Goal: Task Accomplishment & Management: Manage account settings

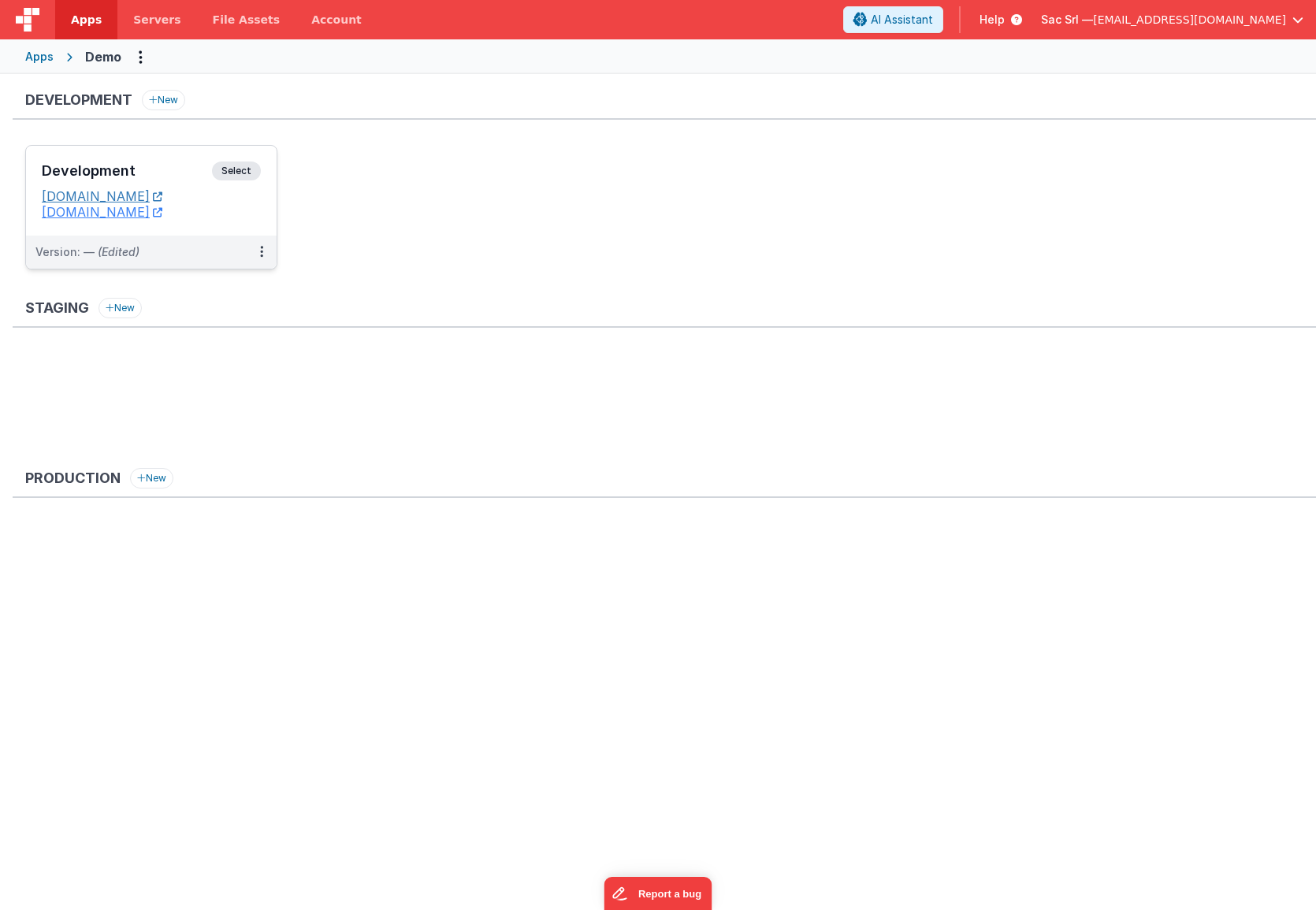
click at [158, 197] on link "[DOMAIN_NAME]" at bounding box center [101, 195] width 121 height 16
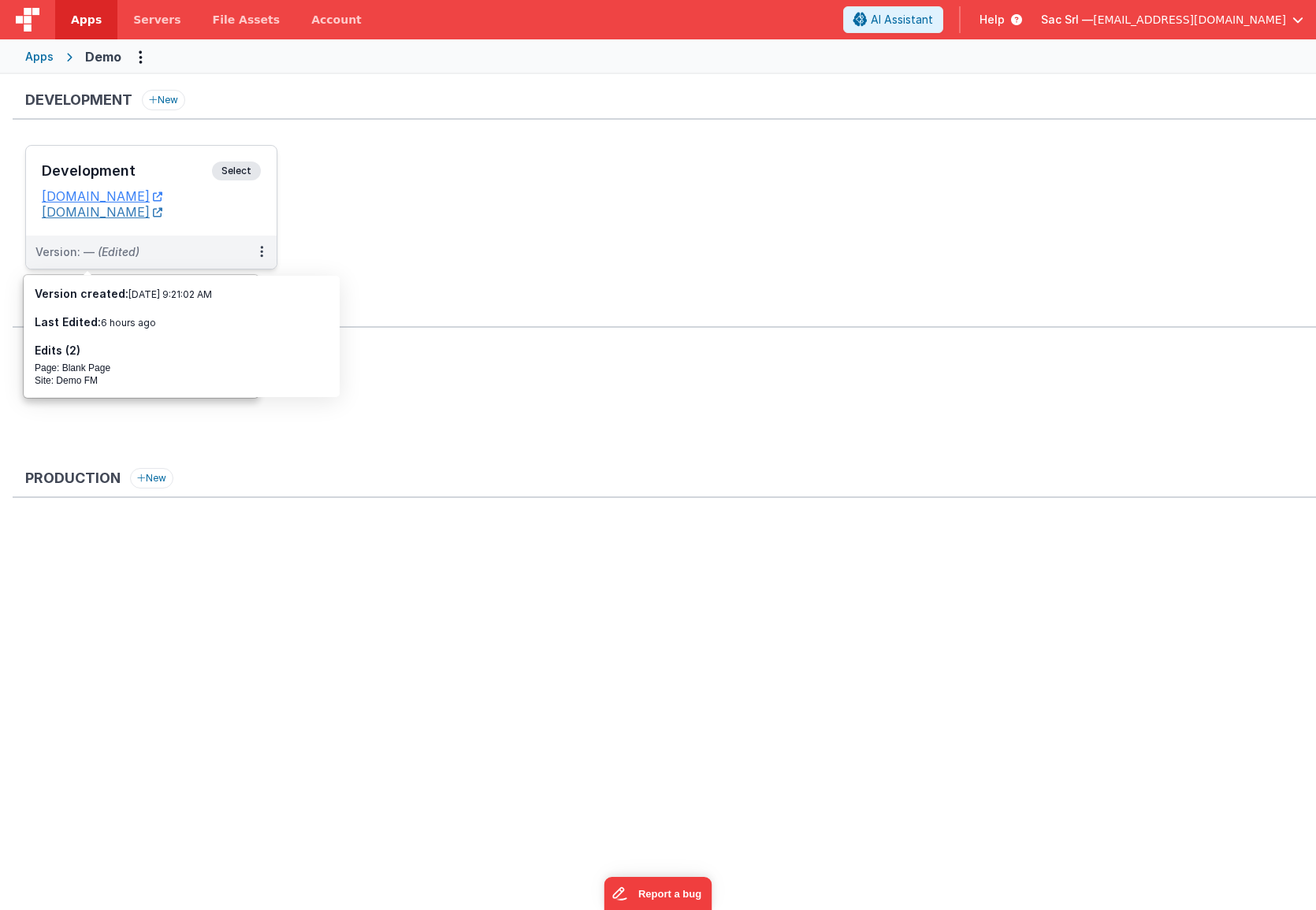
click at [153, 214] on link "[DOMAIN_NAME]" at bounding box center [101, 211] width 121 height 16
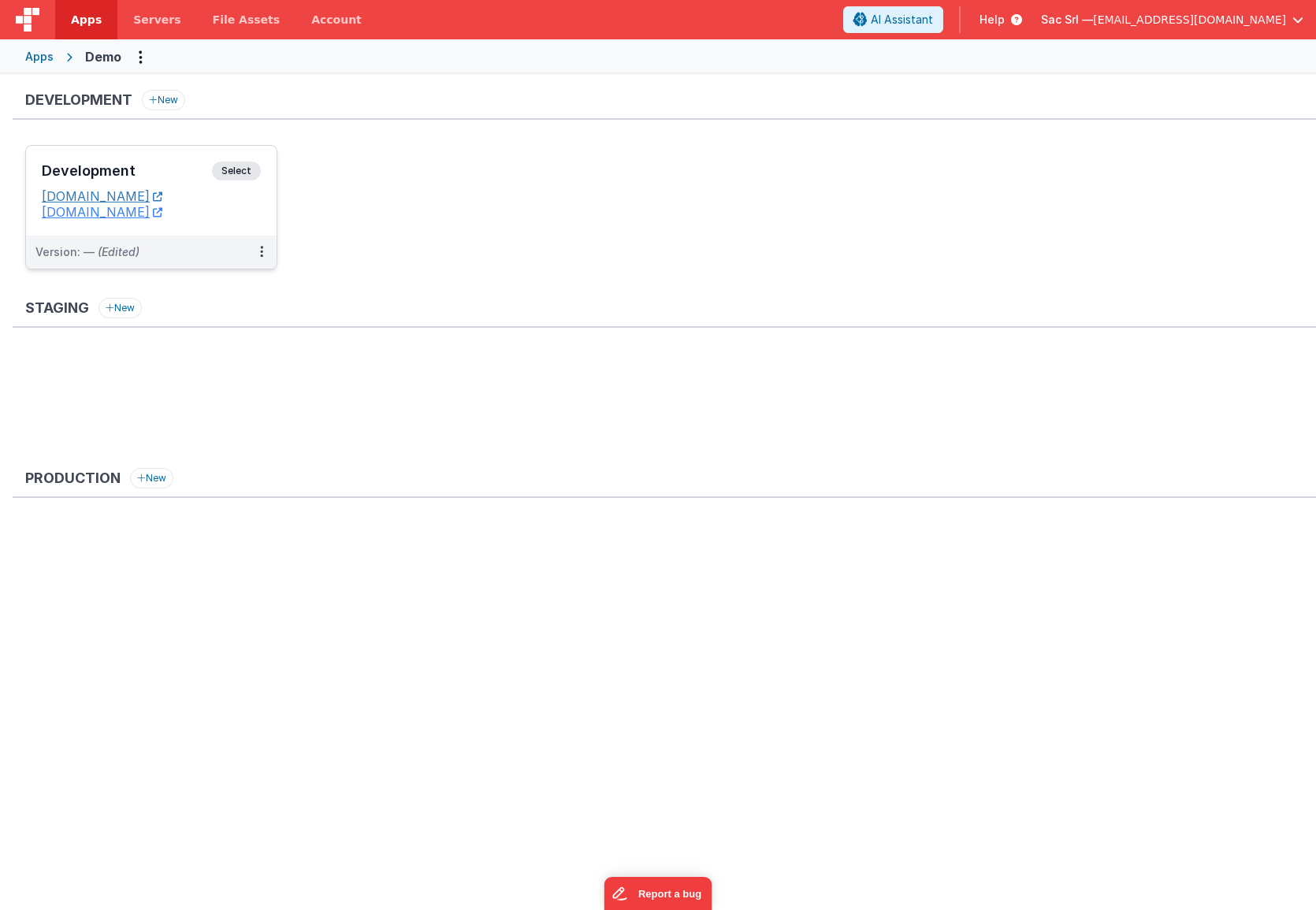
click at [143, 194] on link "[DOMAIN_NAME]" at bounding box center [101, 195] width 121 height 16
click at [265, 255] on button at bounding box center [261, 252] width 30 height 33
click at [228, 278] on link "Edit" at bounding box center [207, 287] width 138 height 29
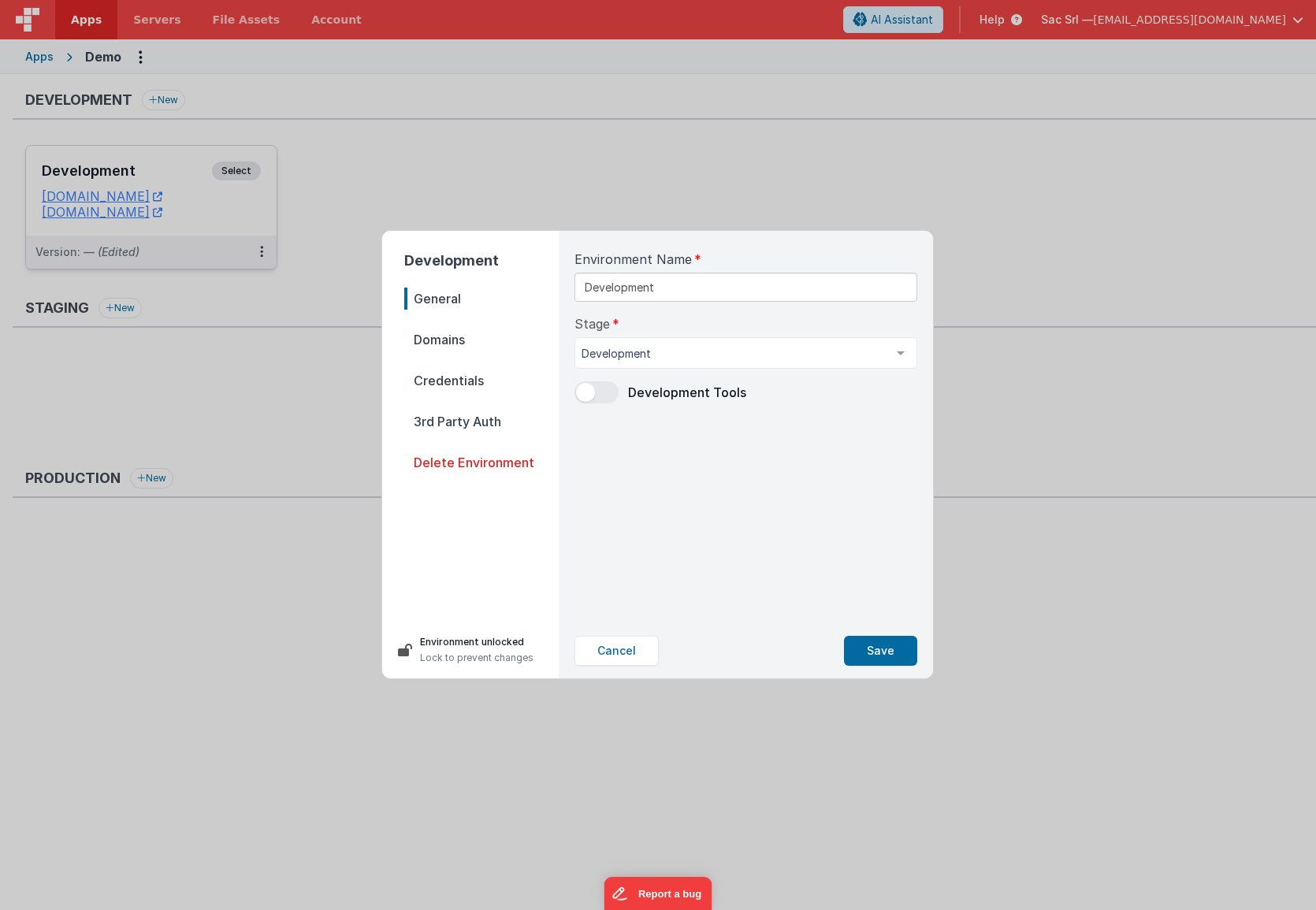
click at [491, 341] on span "Domains" at bounding box center [480, 339] width 154 height 22
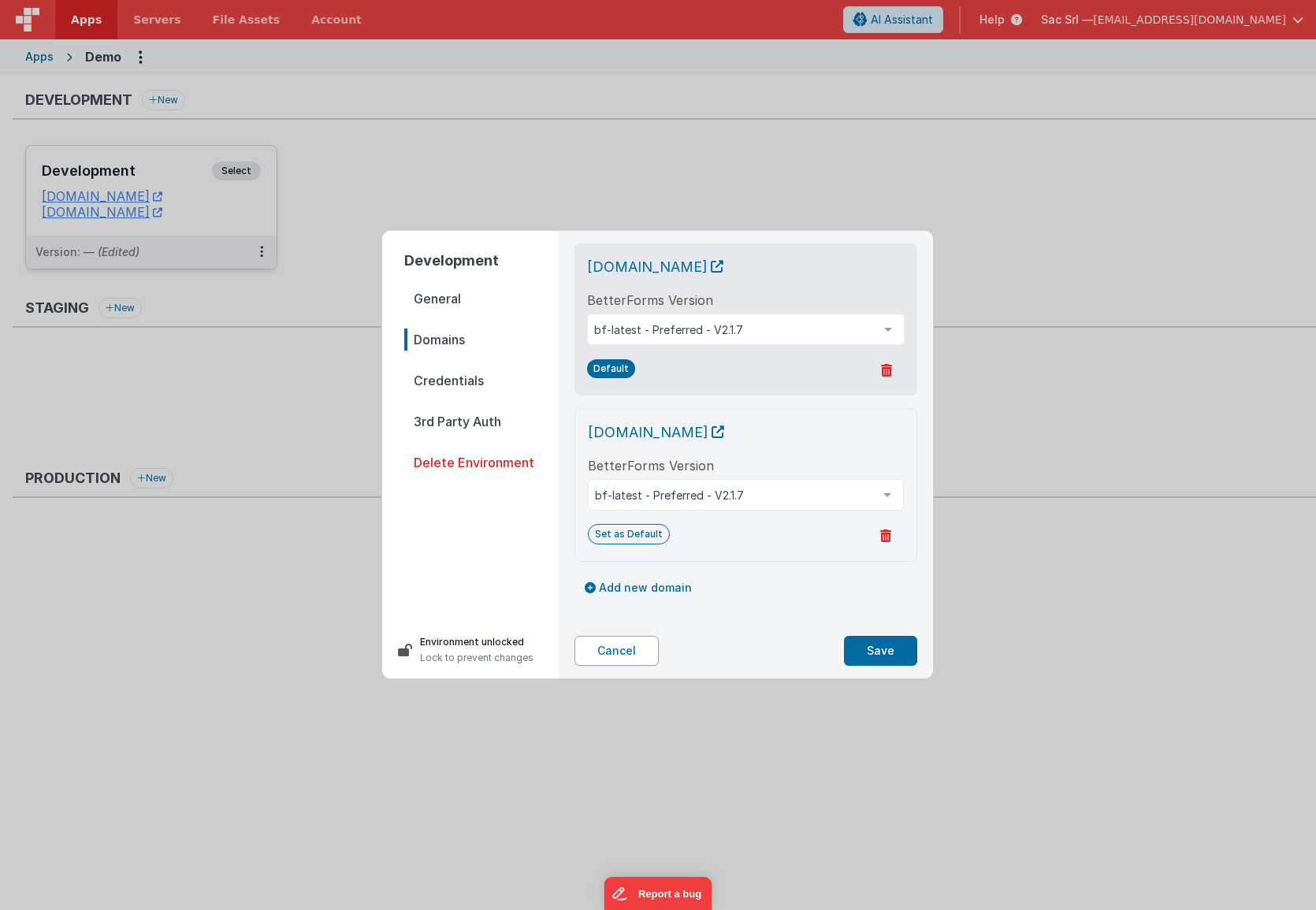
click at [619, 656] on button "Cancel" at bounding box center [616, 650] width 84 height 30
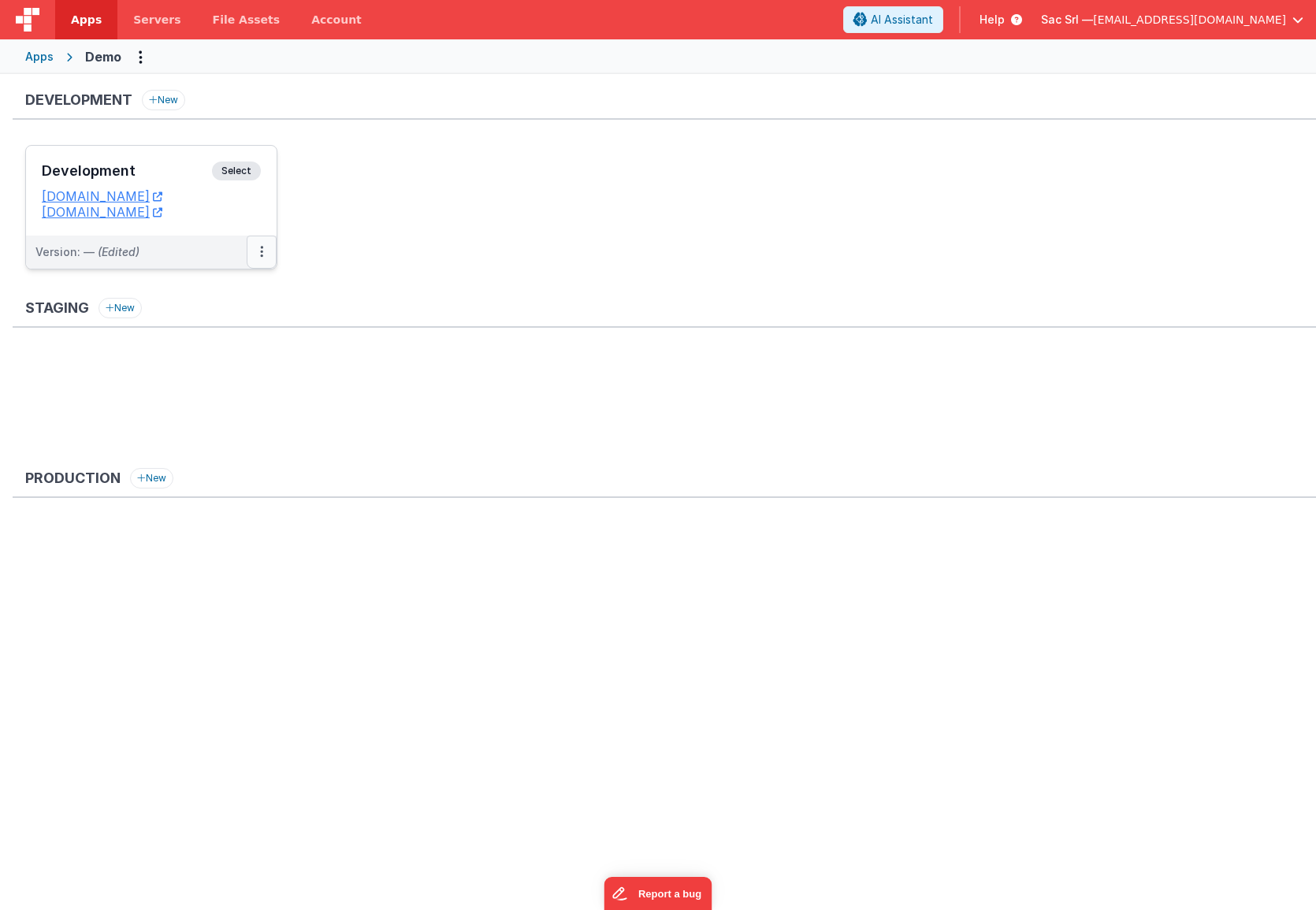
click at [259, 251] on button at bounding box center [261, 252] width 30 height 33
click at [201, 289] on link "Edit" at bounding box center [207, 287] width 138 height 29
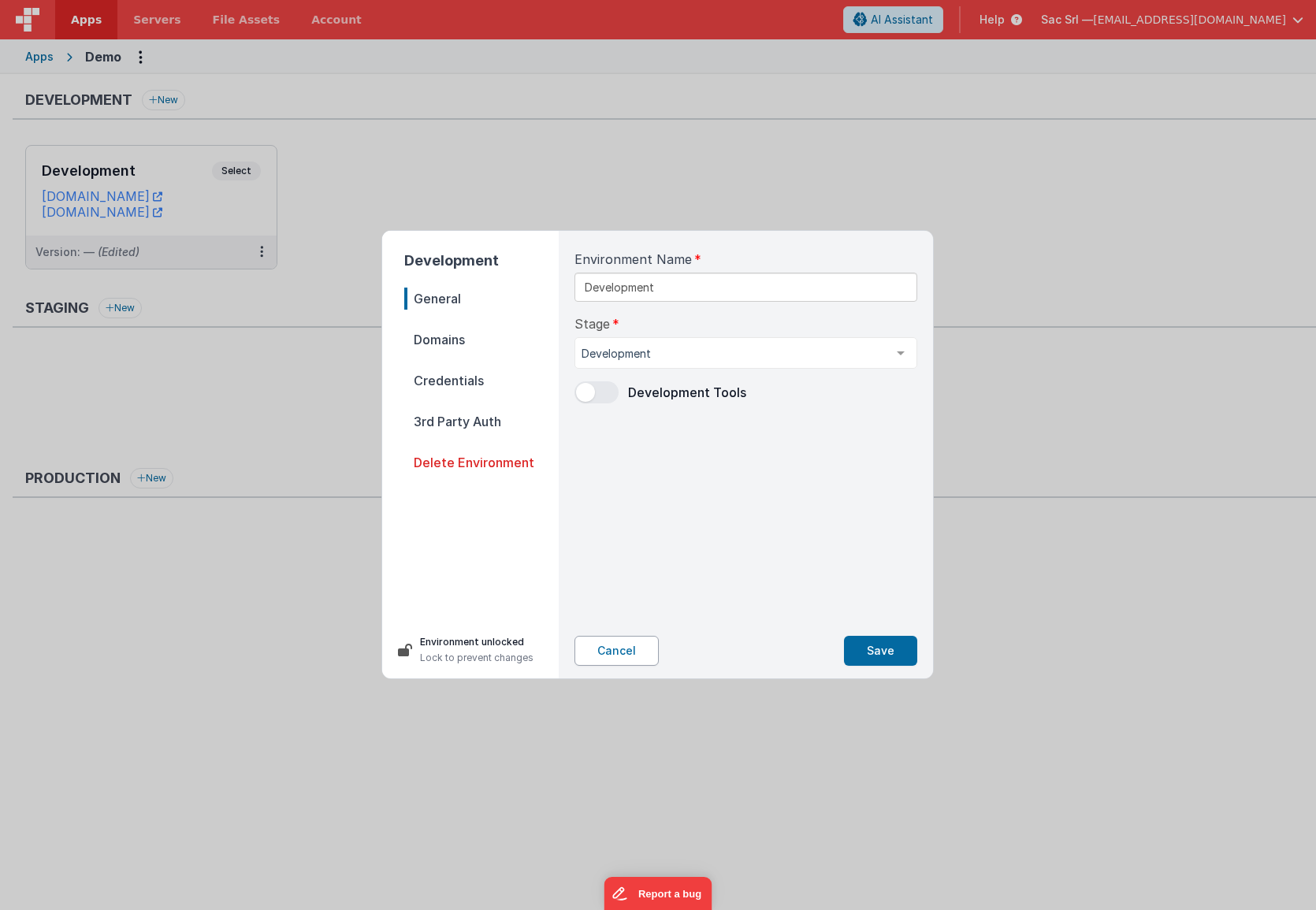
click at [634, 656] on button "Cancel" at bounding box center [616, 650] width 84 height 30
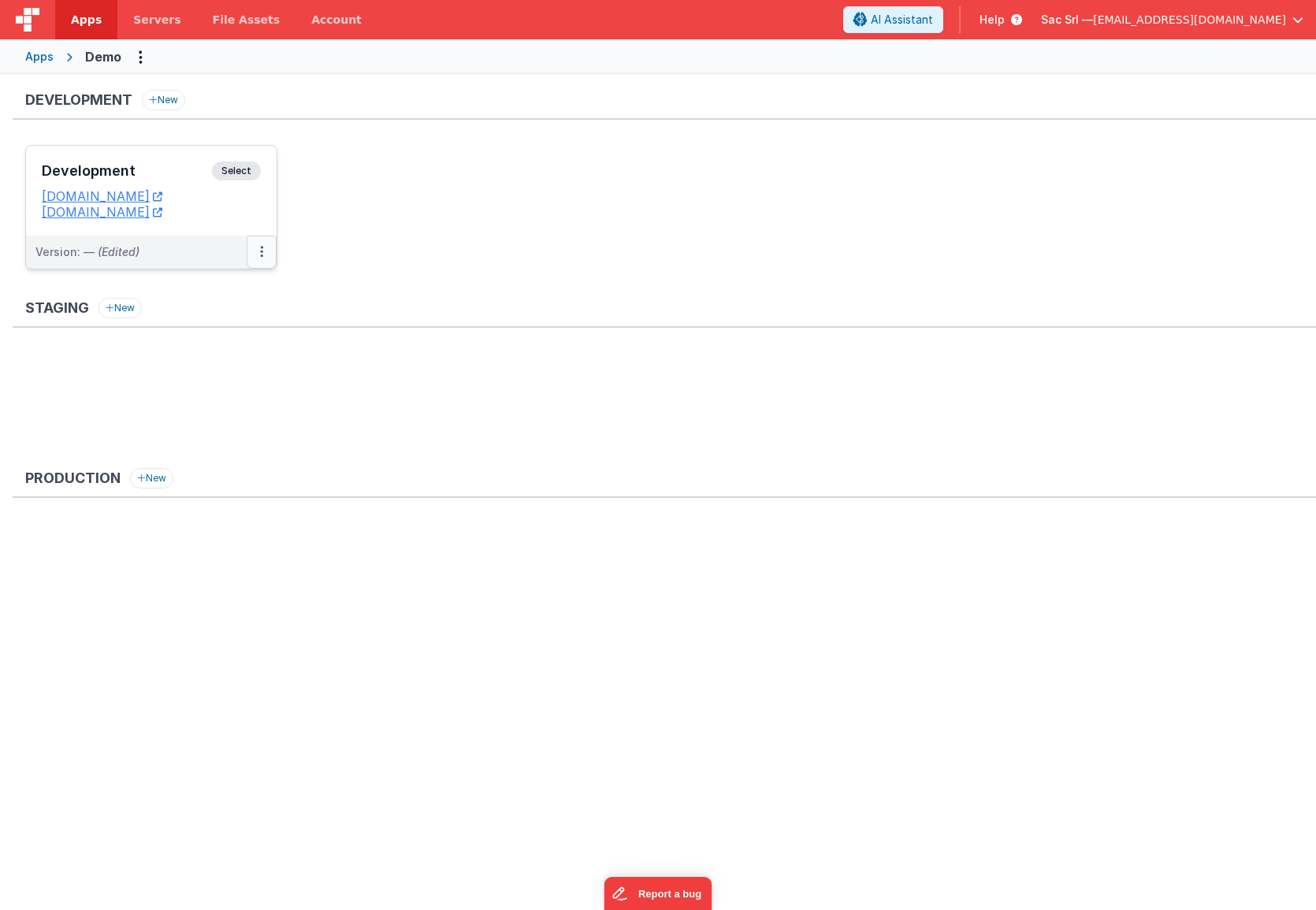
click at [265, 246] on button at bounding box center [261, 252] width 30 height 33
click at [253, 220] on div at bounding box center [658, 455] width 1316 height 910
click at [152, 195] on link "[DOMAIN_NAME]" at bounding box center [101, 195] width 121 height 16
click at [253, 246] on button at bounding box center [261, 252] width 30 height 33
click at [257, 217] on div at bounding box center [658, 455] width 1316 height 910
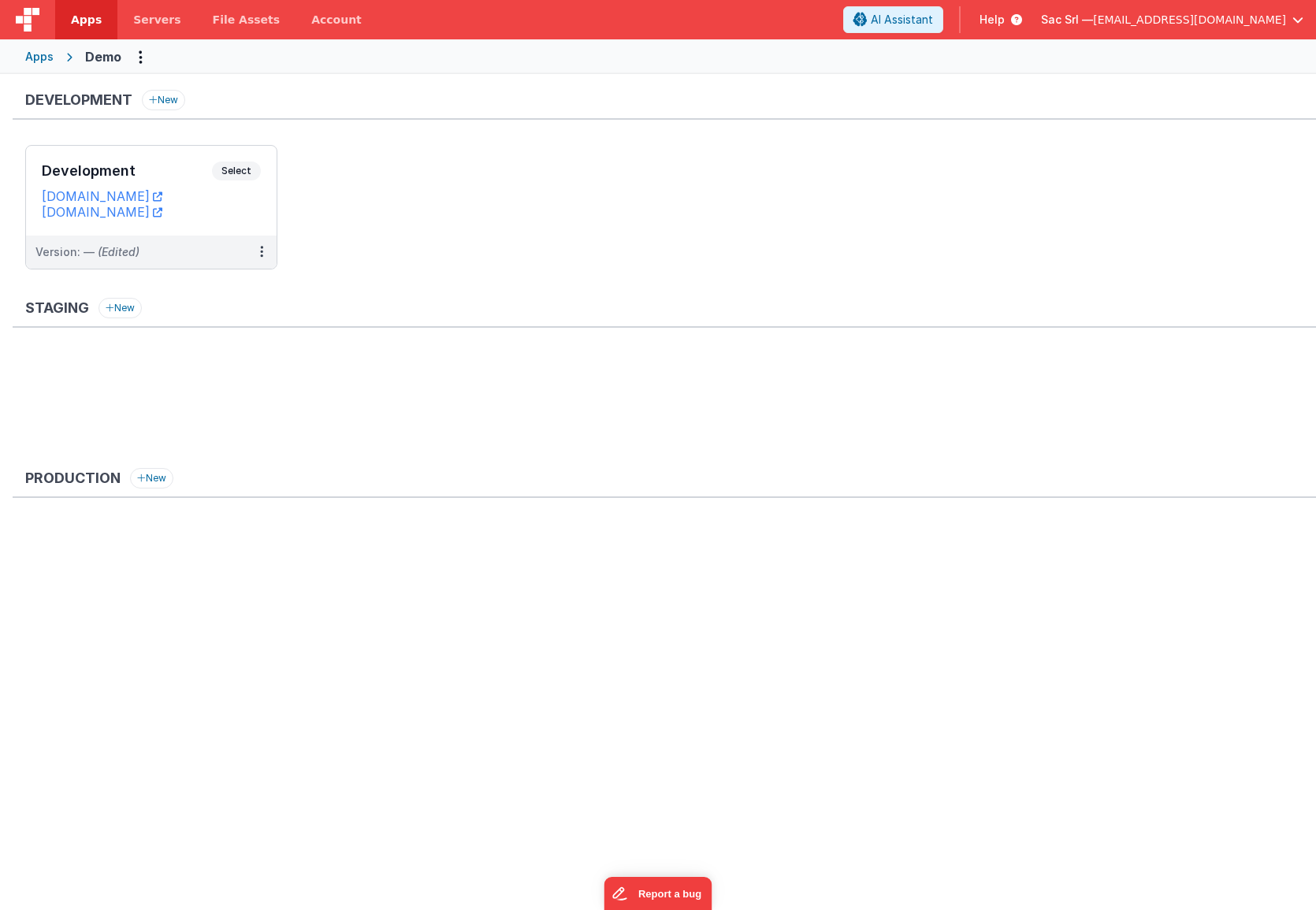
click at [42, 54] on div "Apps" at bounding box center [39, 56] width 29 height 16
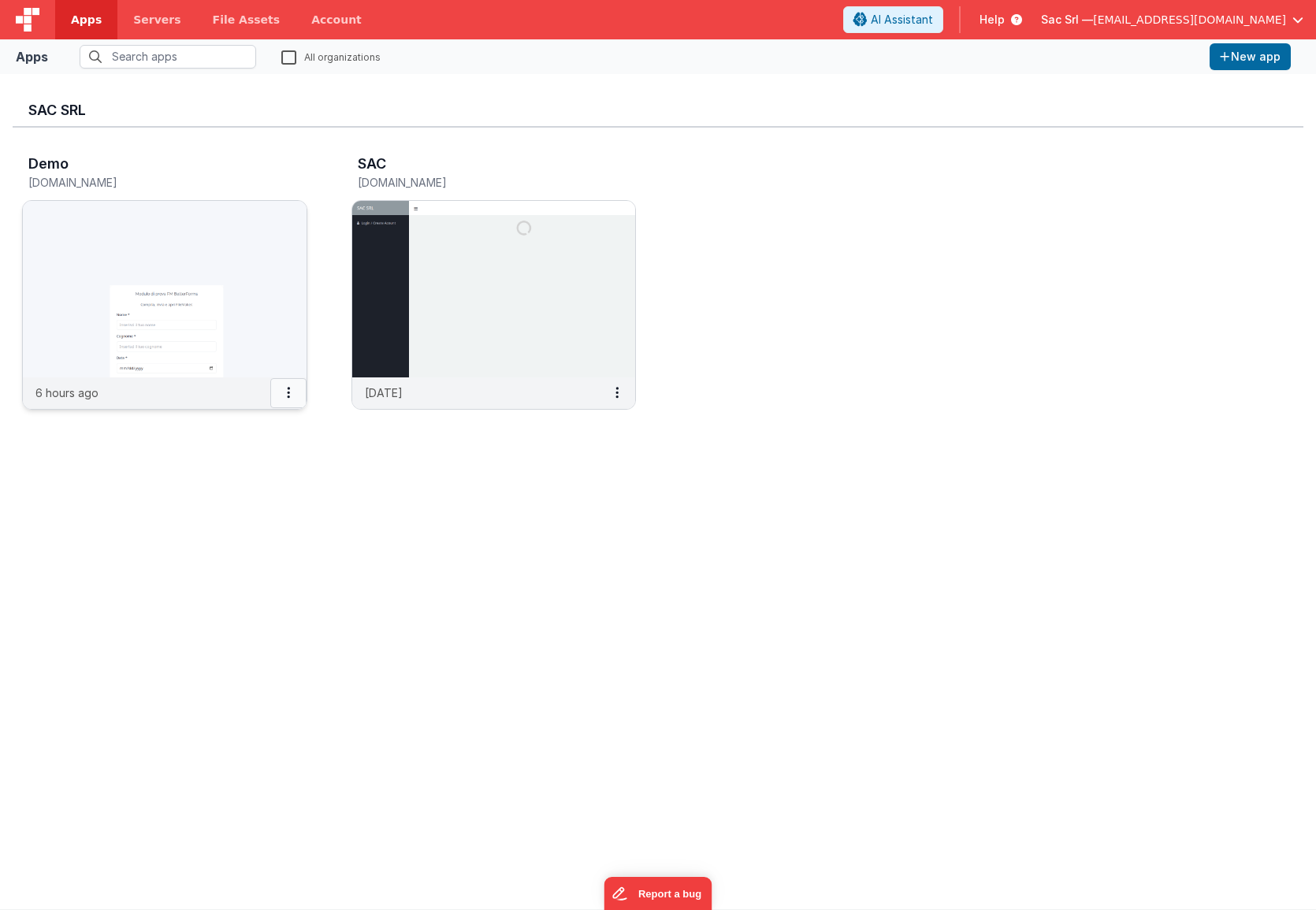
click at [290, 397] on button at bounding box center [288, 393] width 36 height 30
click at [267, 314] on div at bounding box center [658, 455] width 1316 height 910
click at [267, 316] on img at bounding box center [165, 289] width 284 height 176
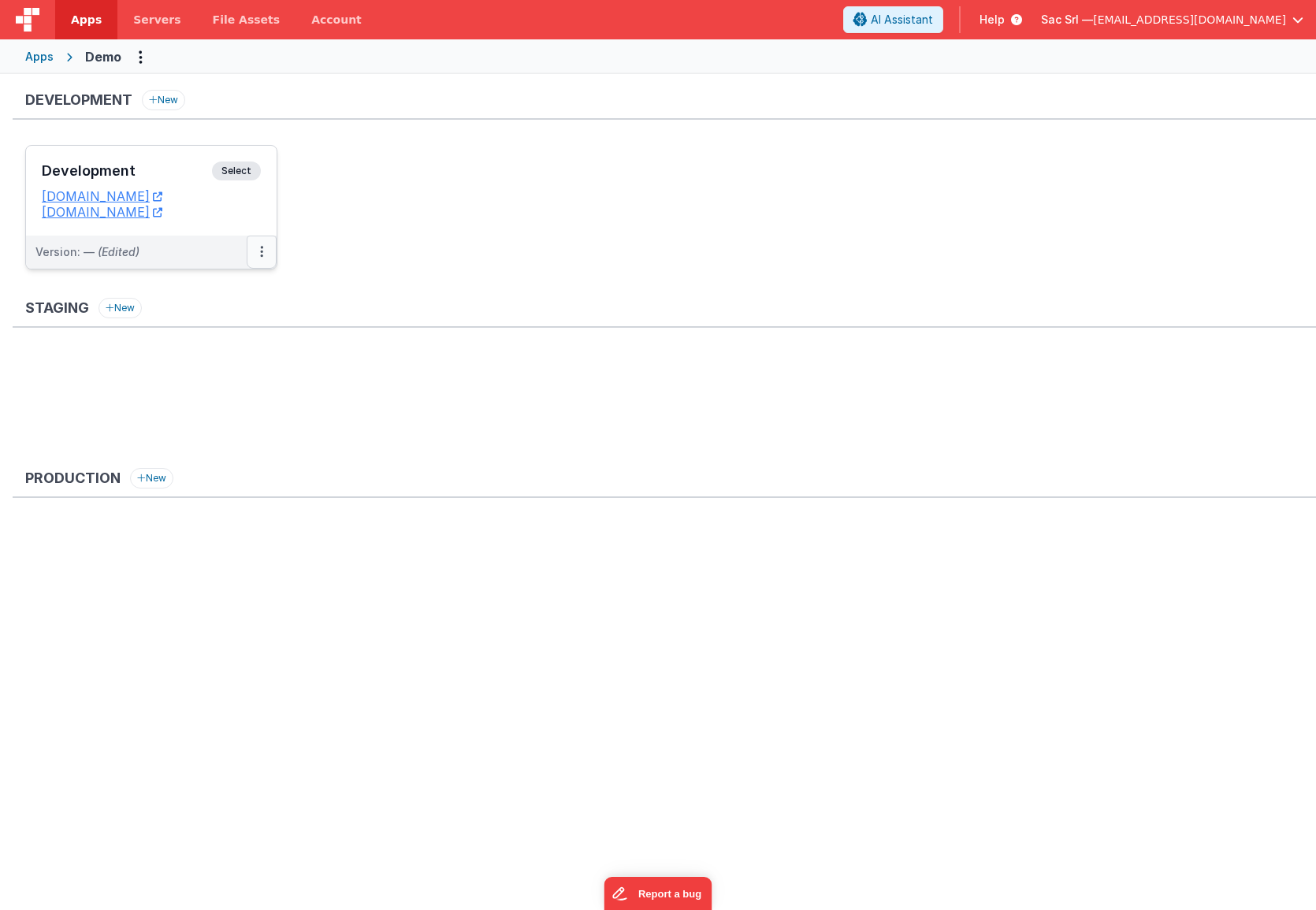
click at [261, 252] on icon at bounding box center [261, 252] width 3 height 1
click at [223, 323] on link "Open Helper" at bounding box center [207, 315] width 138 height 29
click at [267, 225] on div at bounding box center [658, 455] width 1316 height 910
click at [266, 215] on div "Development Select URLs demo.fmbetterforms.it demofm.clientportal.cloud" at bounding box center [151, 190] width 251 height 89
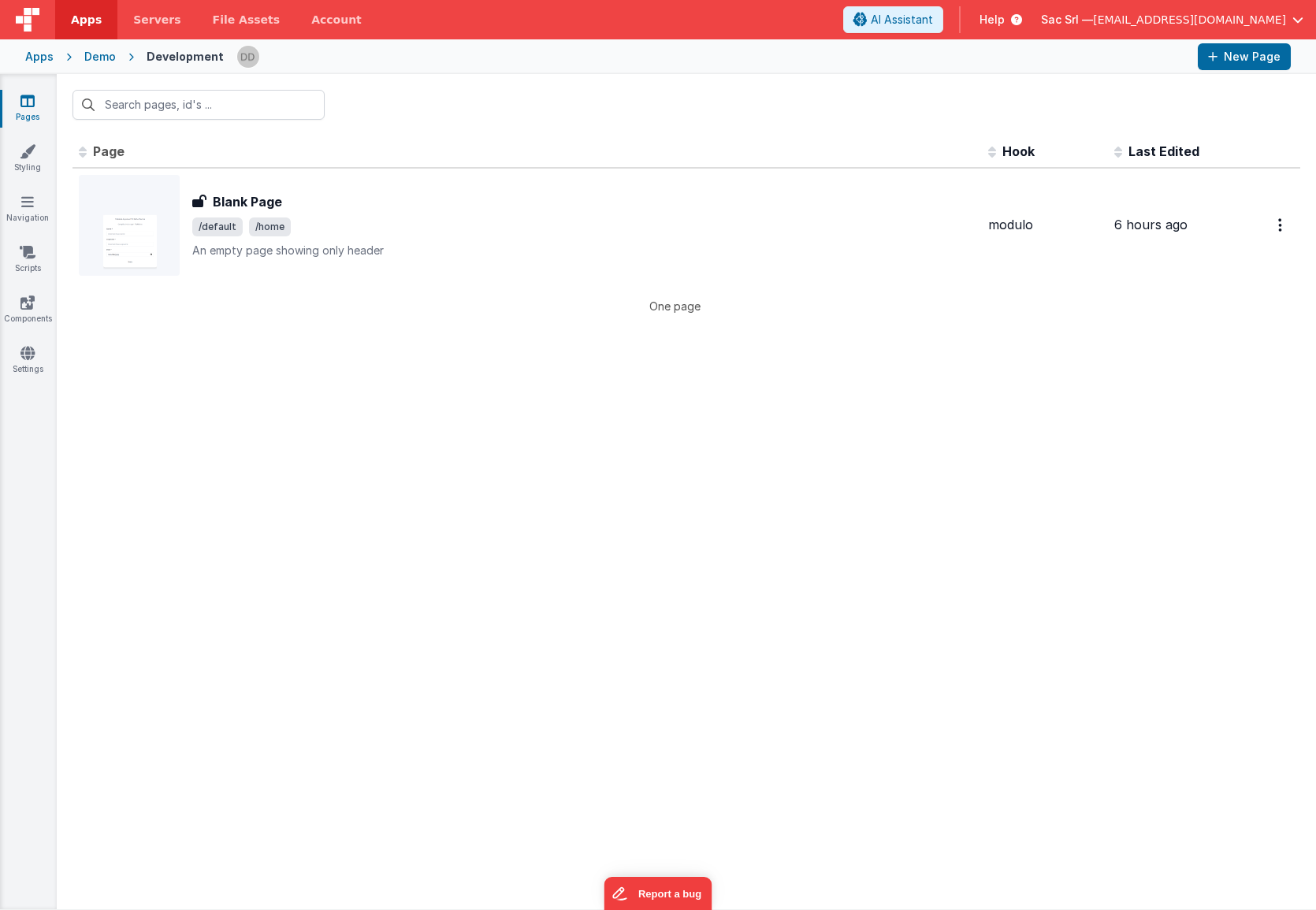
click at [105, 64] on div "Demo" at bounding box center [100, 56] width 31 height 16
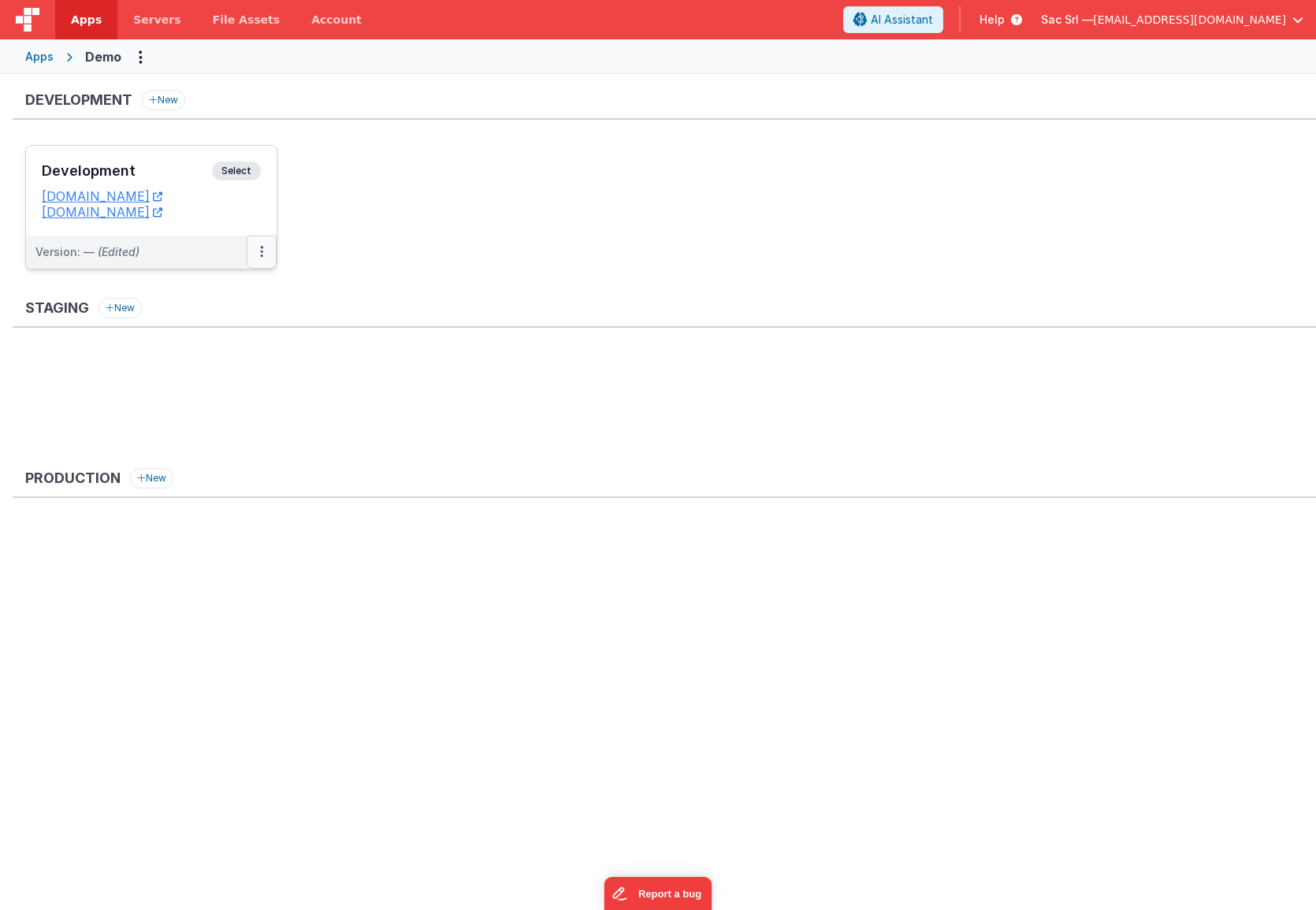
click at [260, 252] on icon at bounding box center [261, 252] width 3 height 1
click at [226, 290] on link "Edit" at bounding box center [207, 287] width 138 height 29
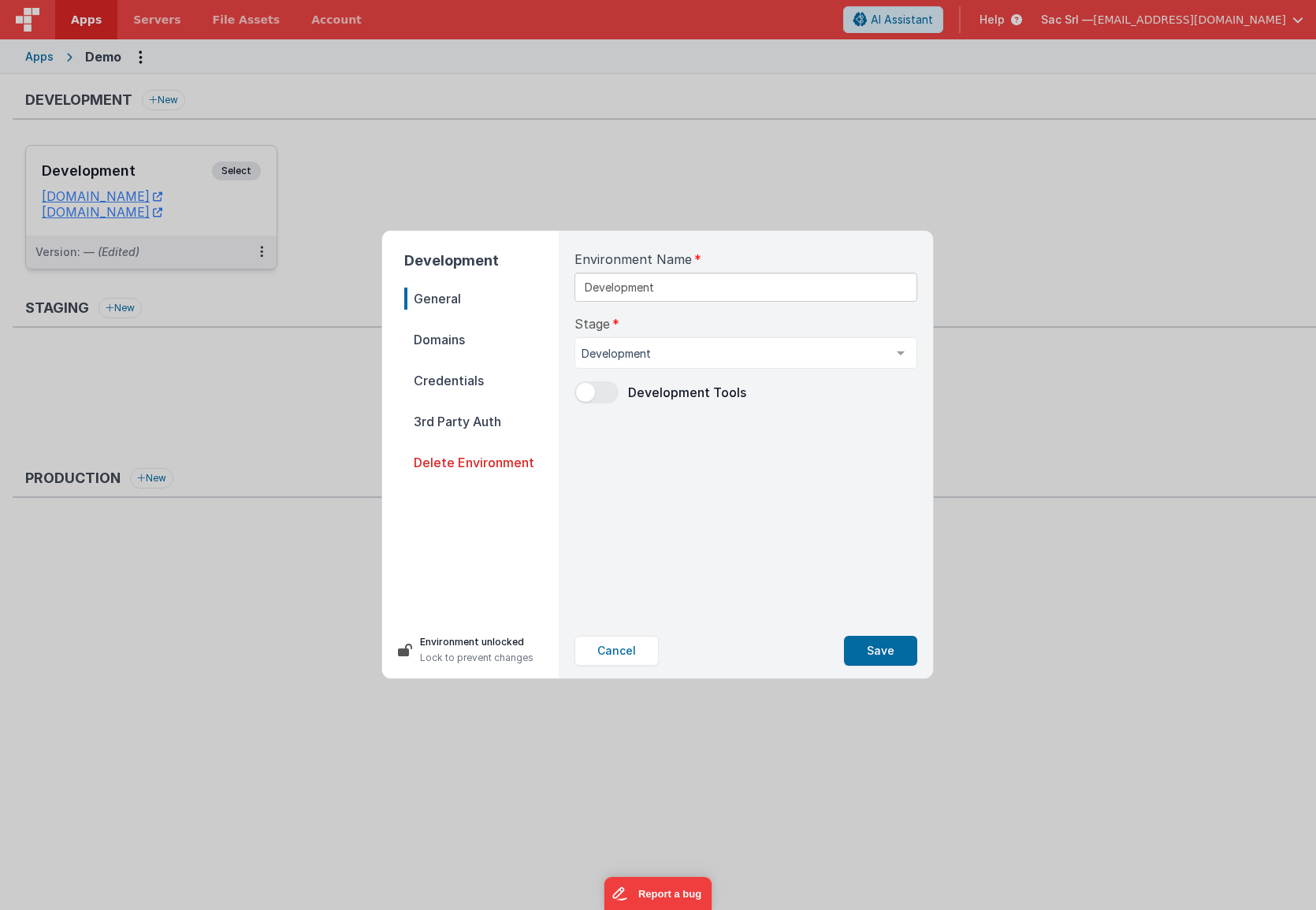
click at [694, 505] on div "Environment Name Development Stage Development Development Staging Production L…" at bounding box center [745, 426] width 368 height 392
click at [485, 349] on span "Domains" at bounding box center [480, 339] width 154 height 22
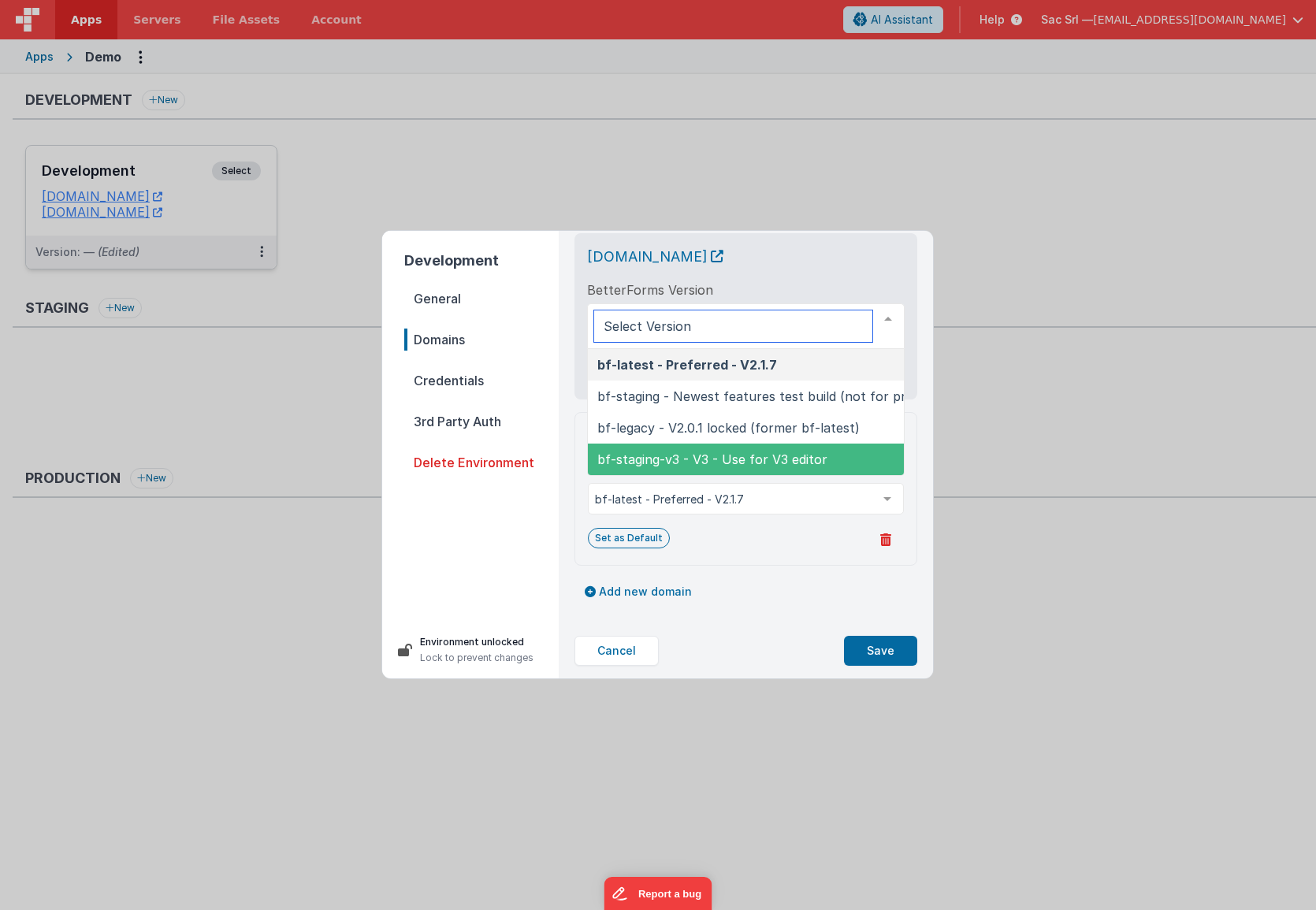
click at [713, 454] on span "bf-staging-v3 - V3 - Use for V3 editor" at bounding box center [712, 458] width 230 height 16
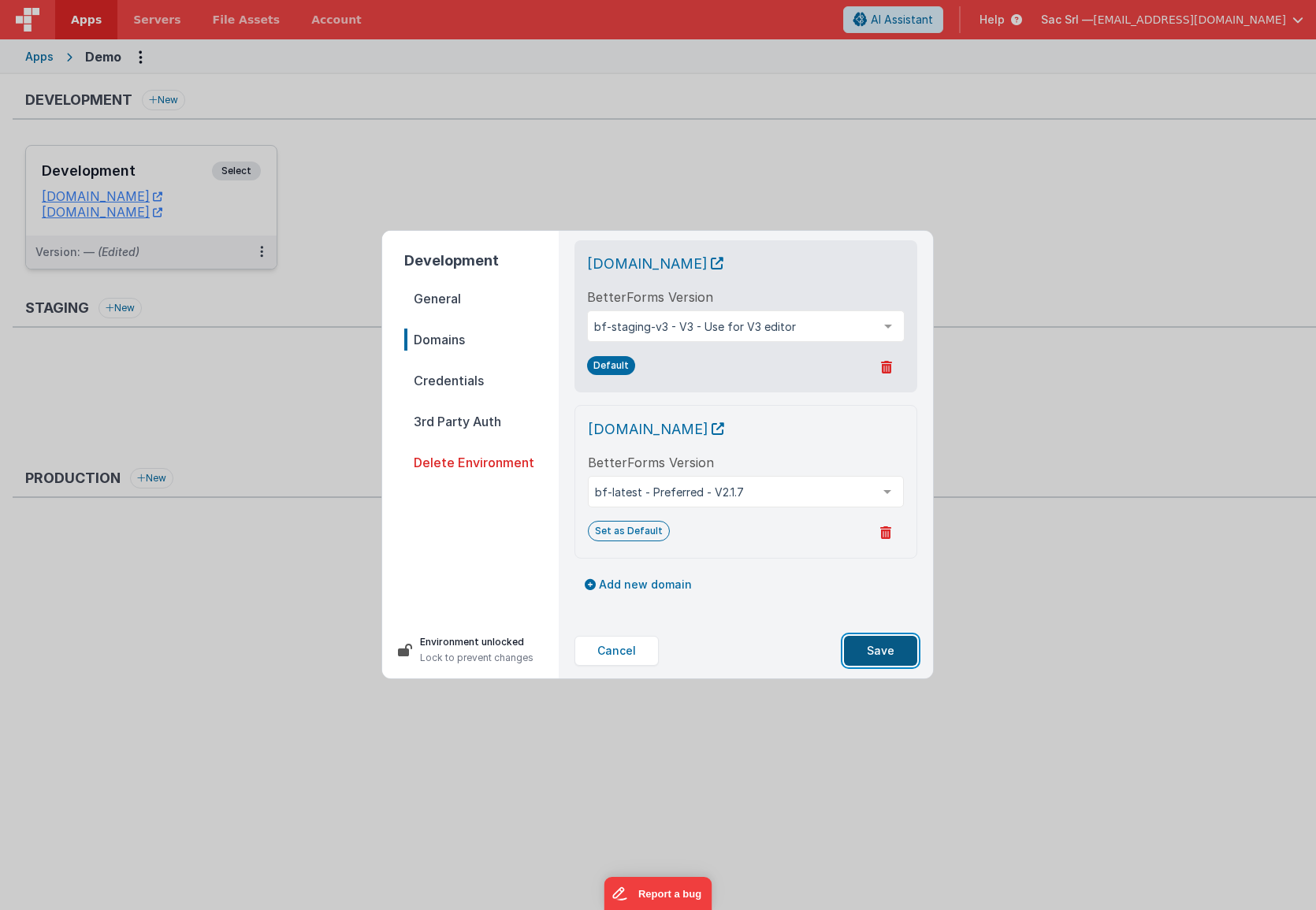
click at [878, 649] on button "Save" at bounding box center [880, 650] width 73 height 30
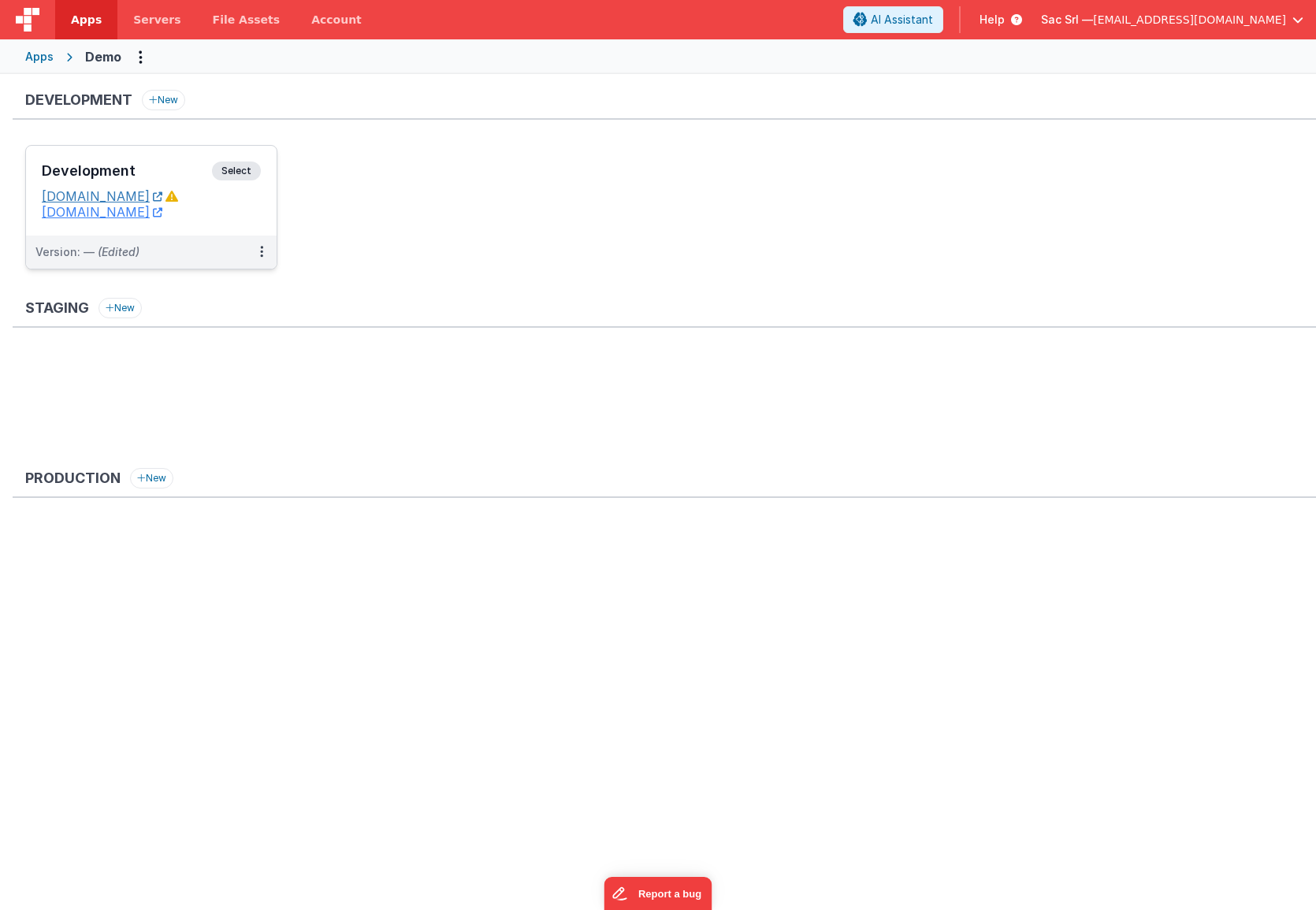
click at [160, 196] on link "[DOMAIN_NAME]" at bounding box center [101, 195] width 121 height 16
click at [256, 248] on button at bounding box center [261, 252] width 30 height 33
click at [228, 290] on link "Edit" at bounding box center [207, 287] width 138 height 29
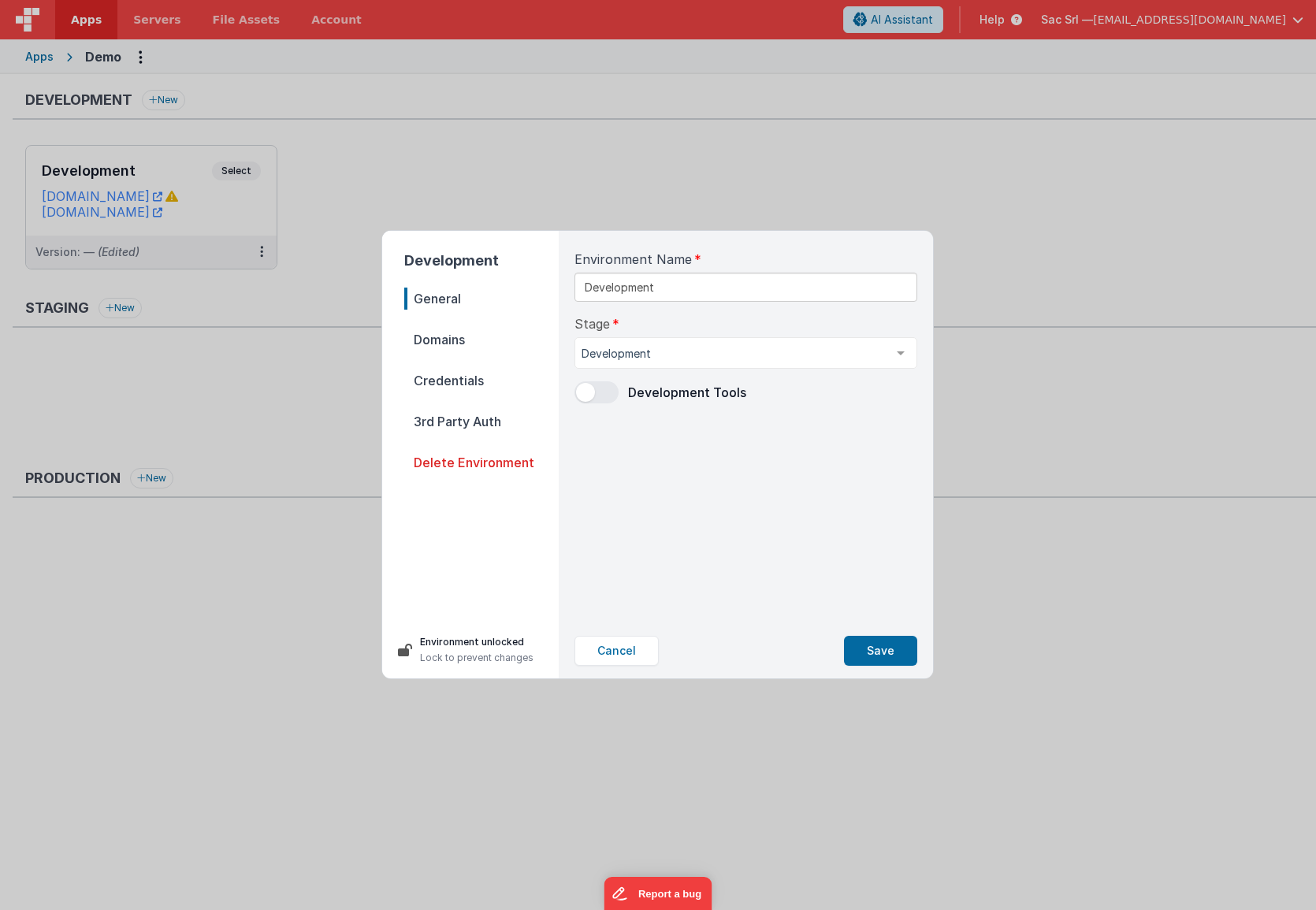
click at [472, 343] on span "Domains" at bounding box center [480, 339] width 154 height 22
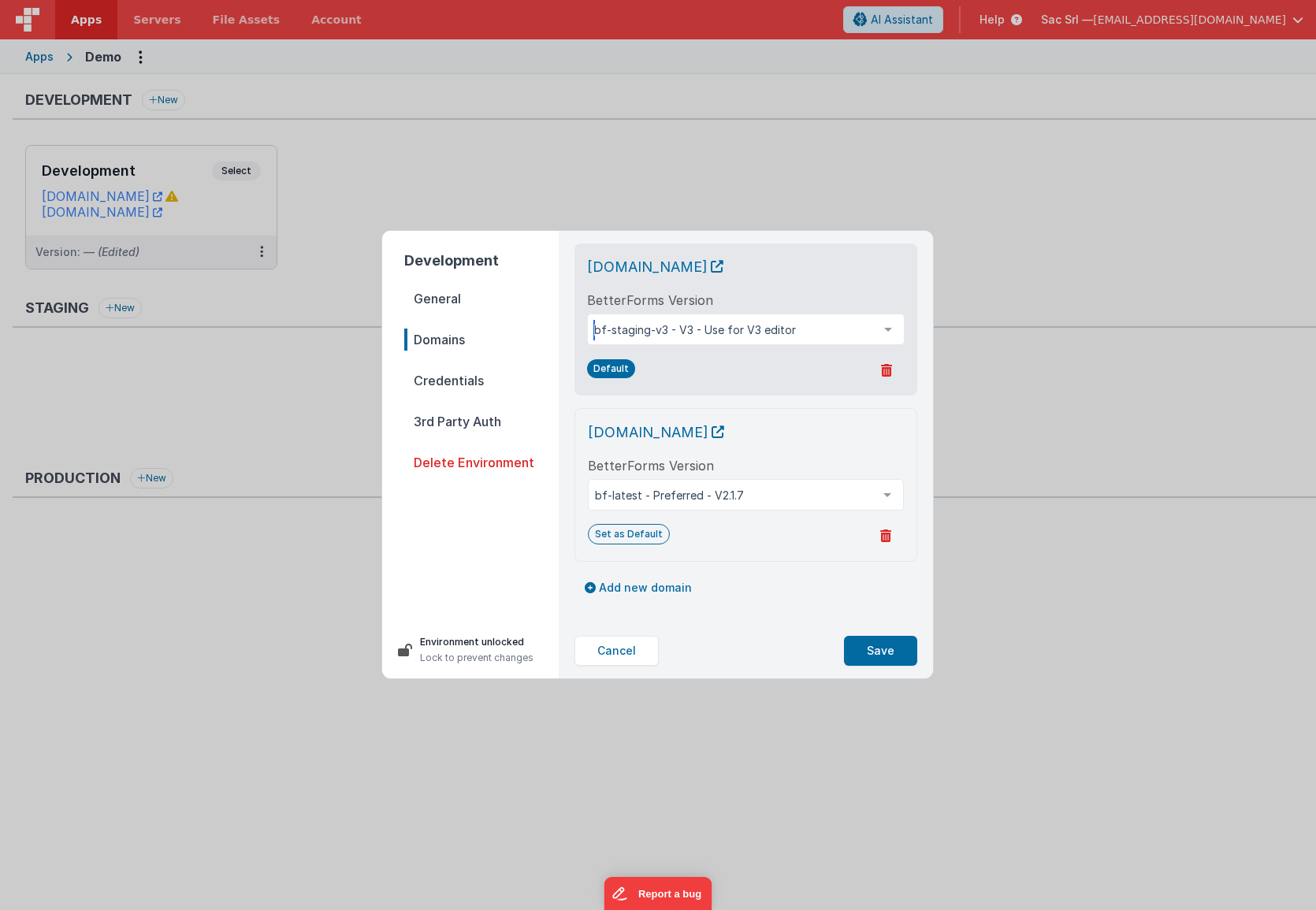
click at [751, 342] on div "bf-staging-v3 - V3 - Use for V3 editor" at bounding box center [745, 329] width 317 height 31
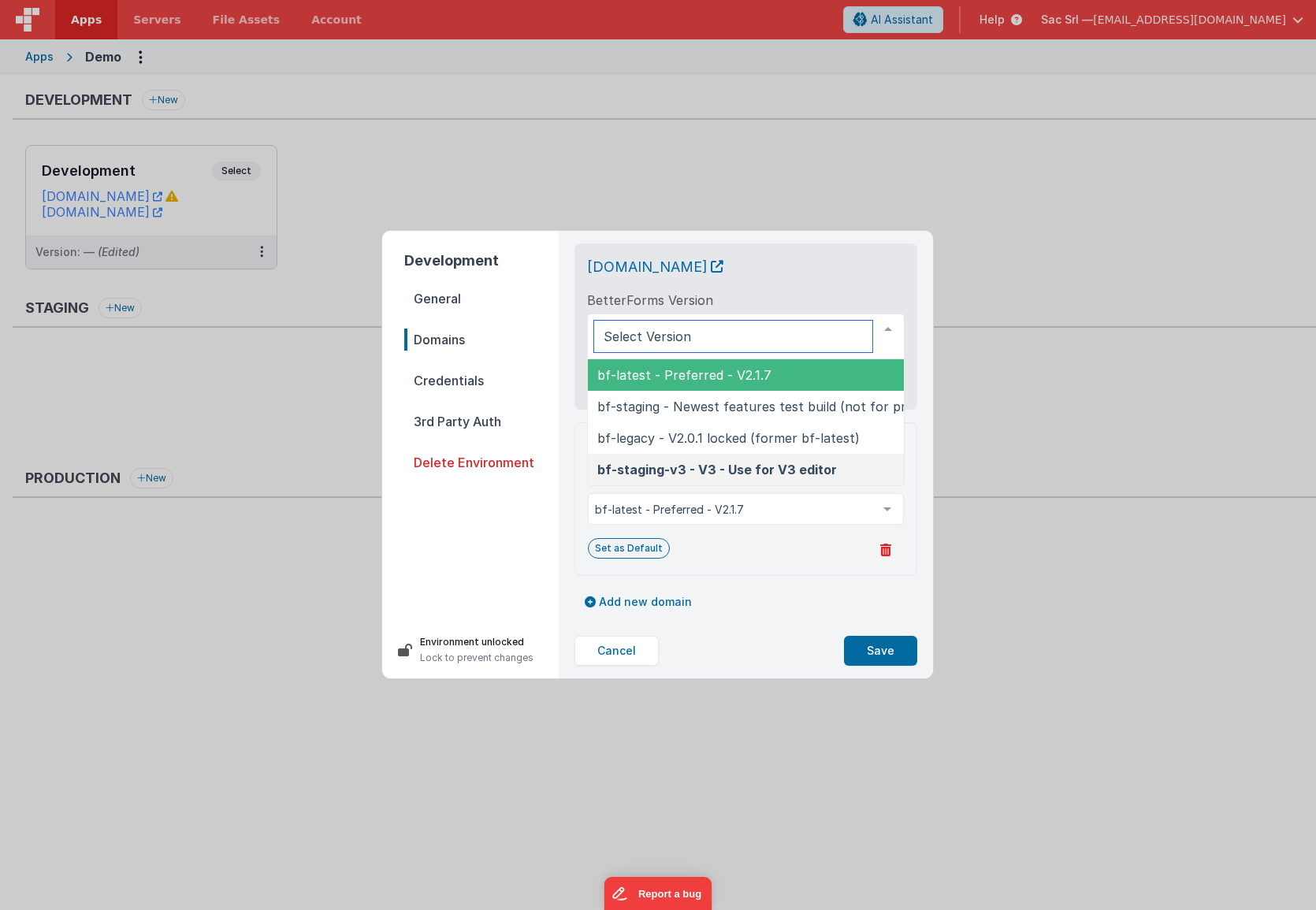
click at [704, 375] on span "bf-latest - Preferred - V2.1.7" at bounding box center [684, 374] width 174 height 16
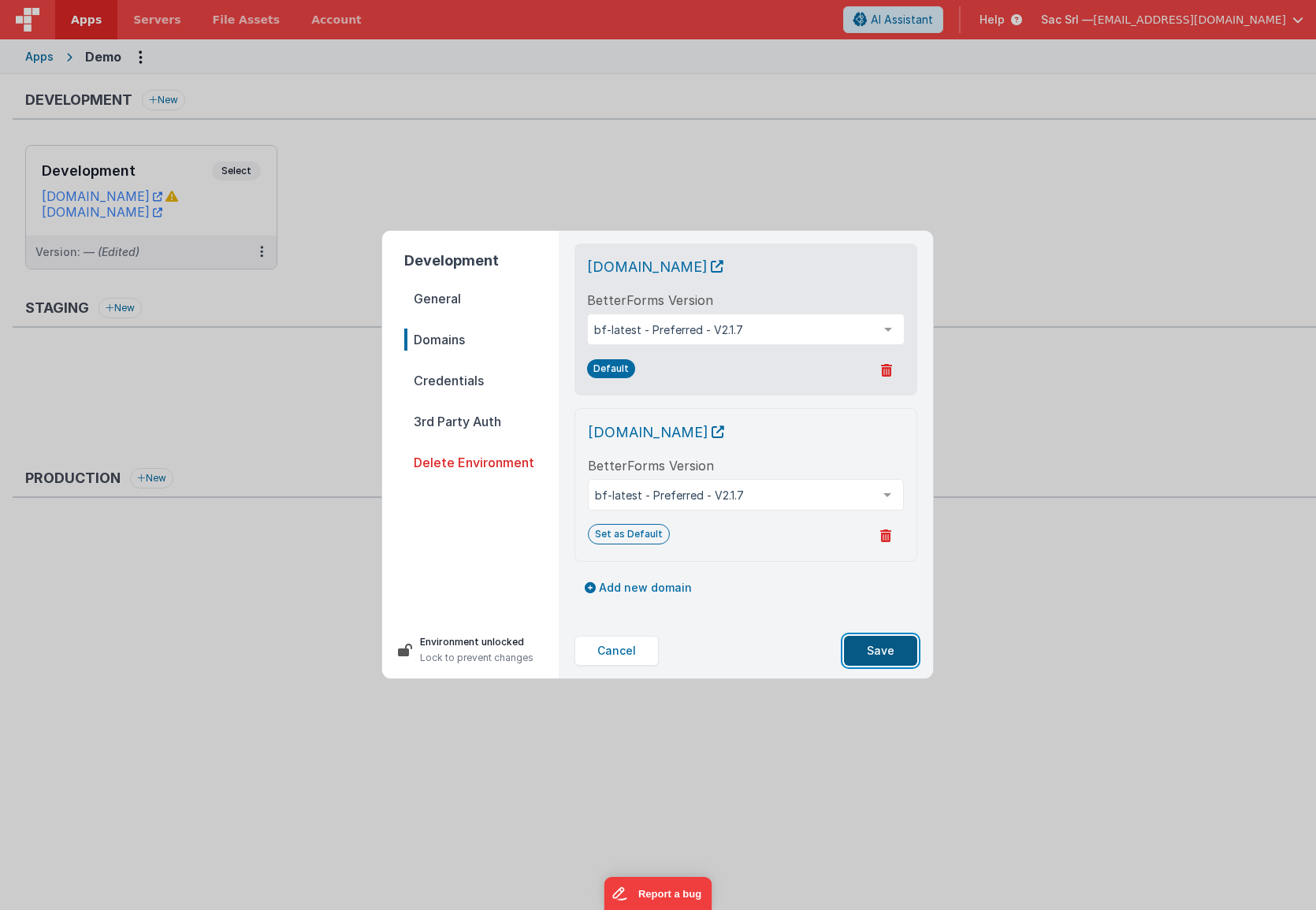
click at [895, 646] on button "Save" at bounding box center [880, 650] width 73 height 30
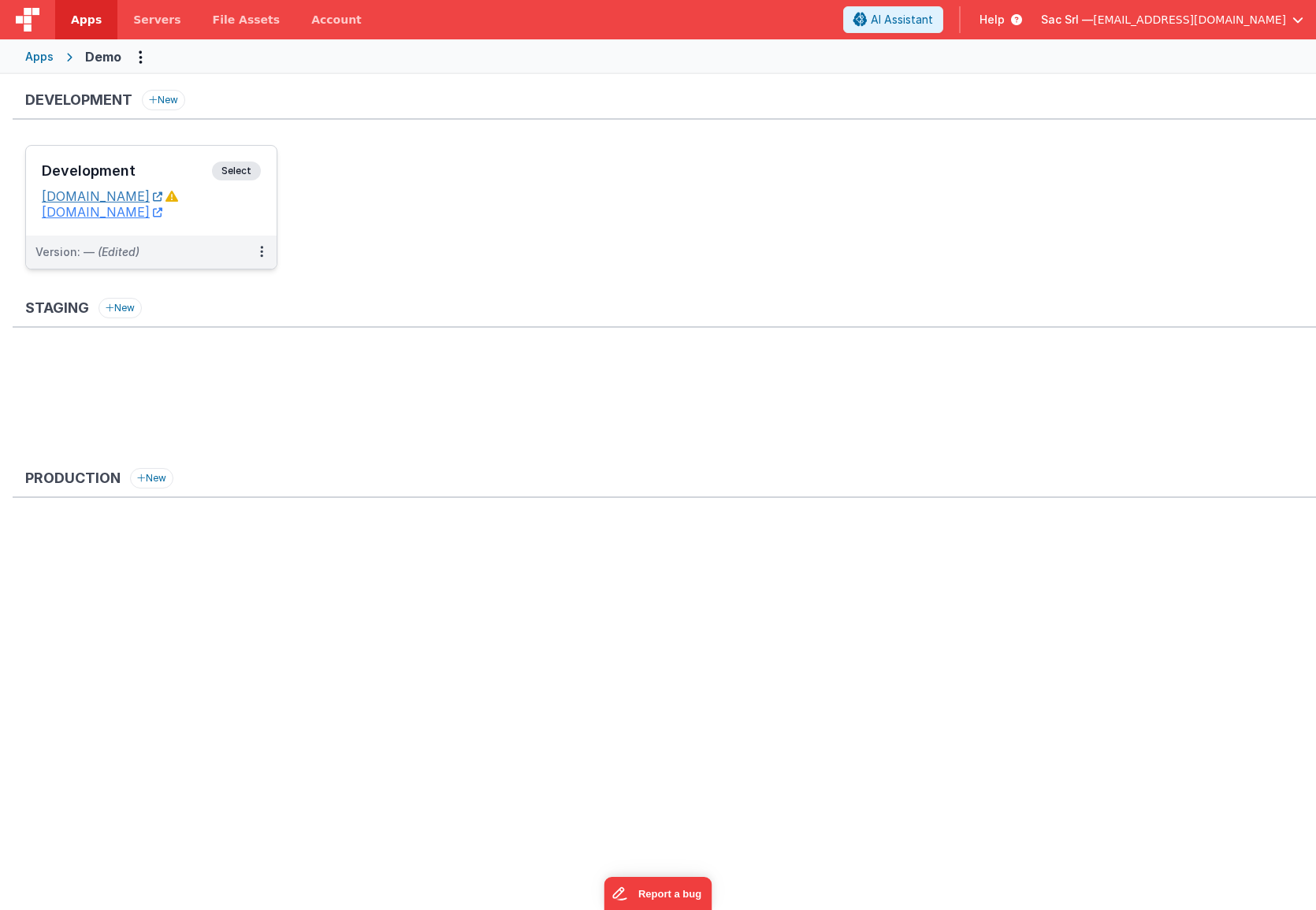
click at [158, 201] on link "[DOMAIN_NAME]" at bounding box center [101, 195] width 121 height 16
click at [178, 197] on icon at bounding box center [172, 196] width 13 height 13
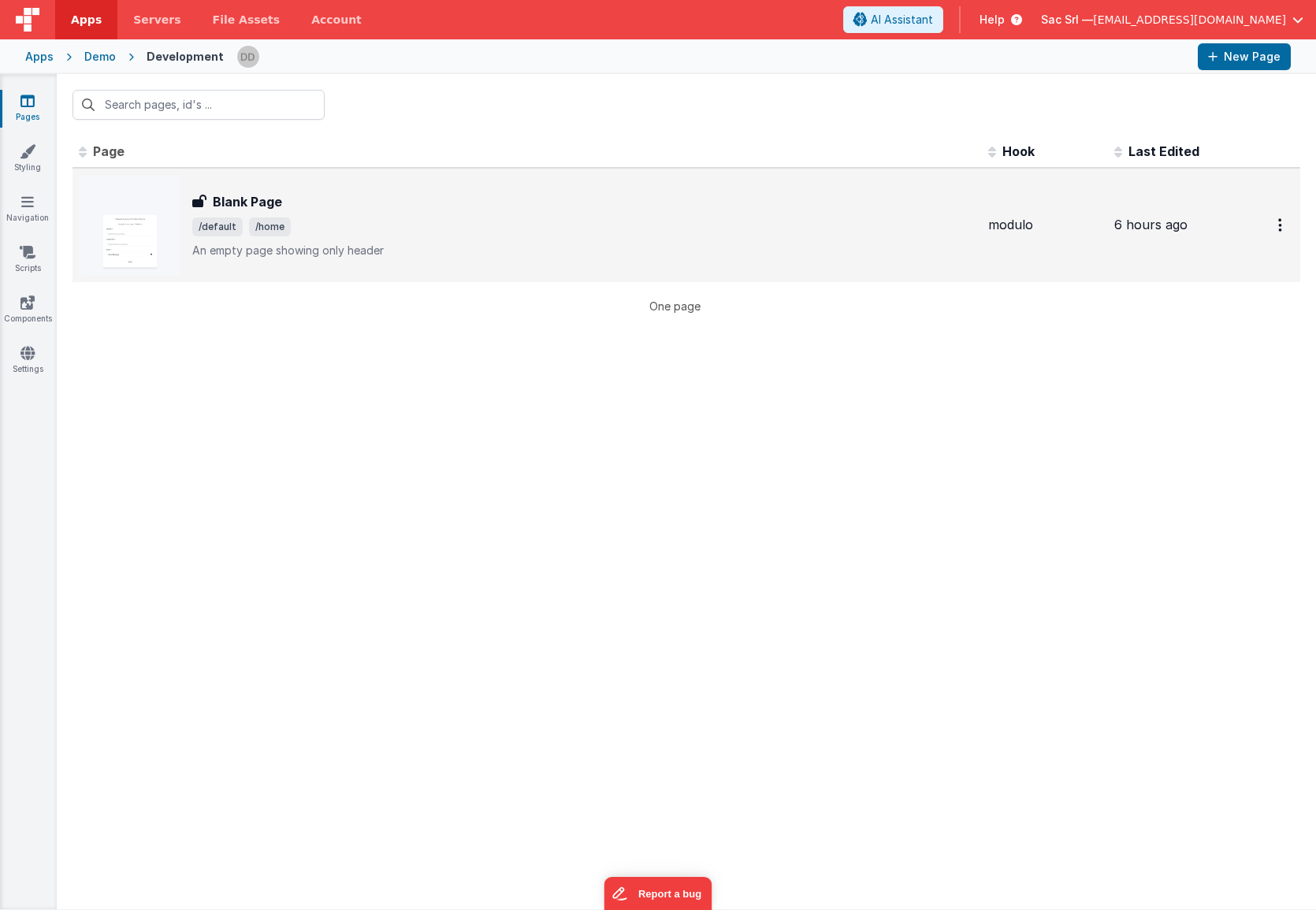
click at [428, 234] on span "/default /home" at bounding box center [583, 227] width 783 height 19
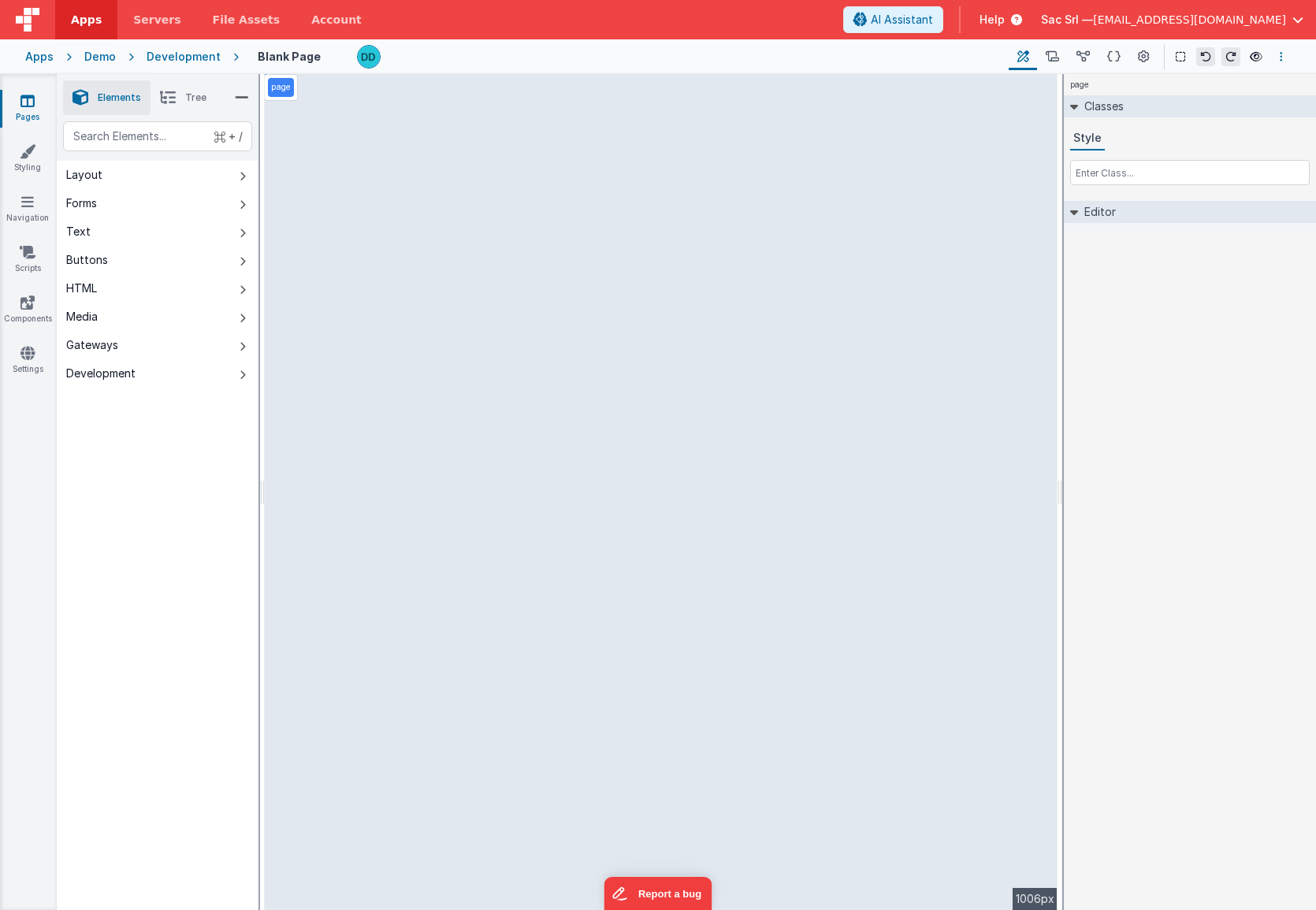
click at [1280, 56] on icon "Options" at bounding box center [1280, 57] width 3 height 11
click at [1140, 55] on button at bounding box center [658, 455] width 1316 height 910
click at [1120, 55] on button at bounding box center [1113, 56] width 30 height 27
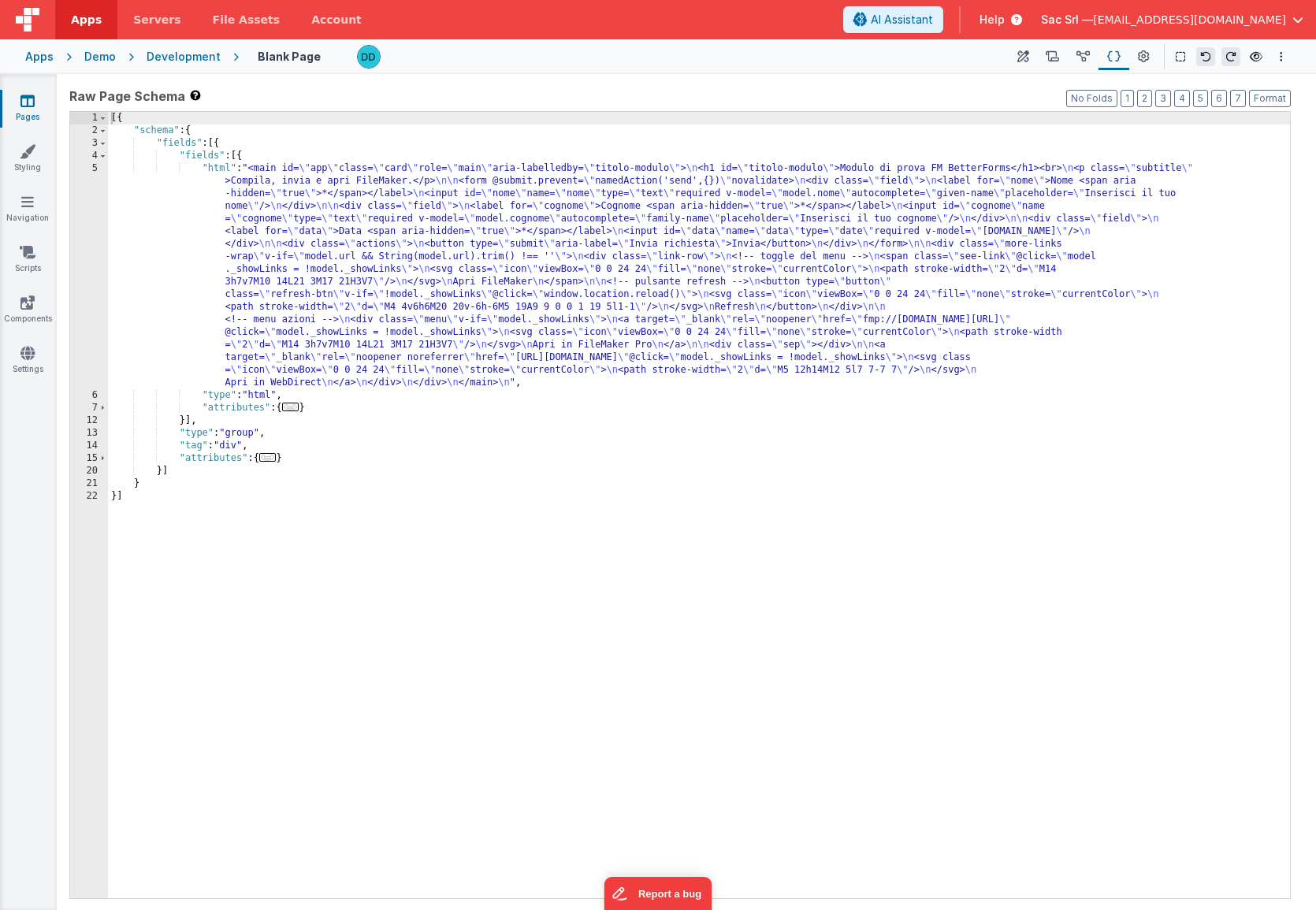
click at [121, 170] on div "[{ "schema" : { "fields" : [{ "fields" : [{ "html" : "<main id= \" app \" class…" at bounding box center [698, 517] width 1181 height 811
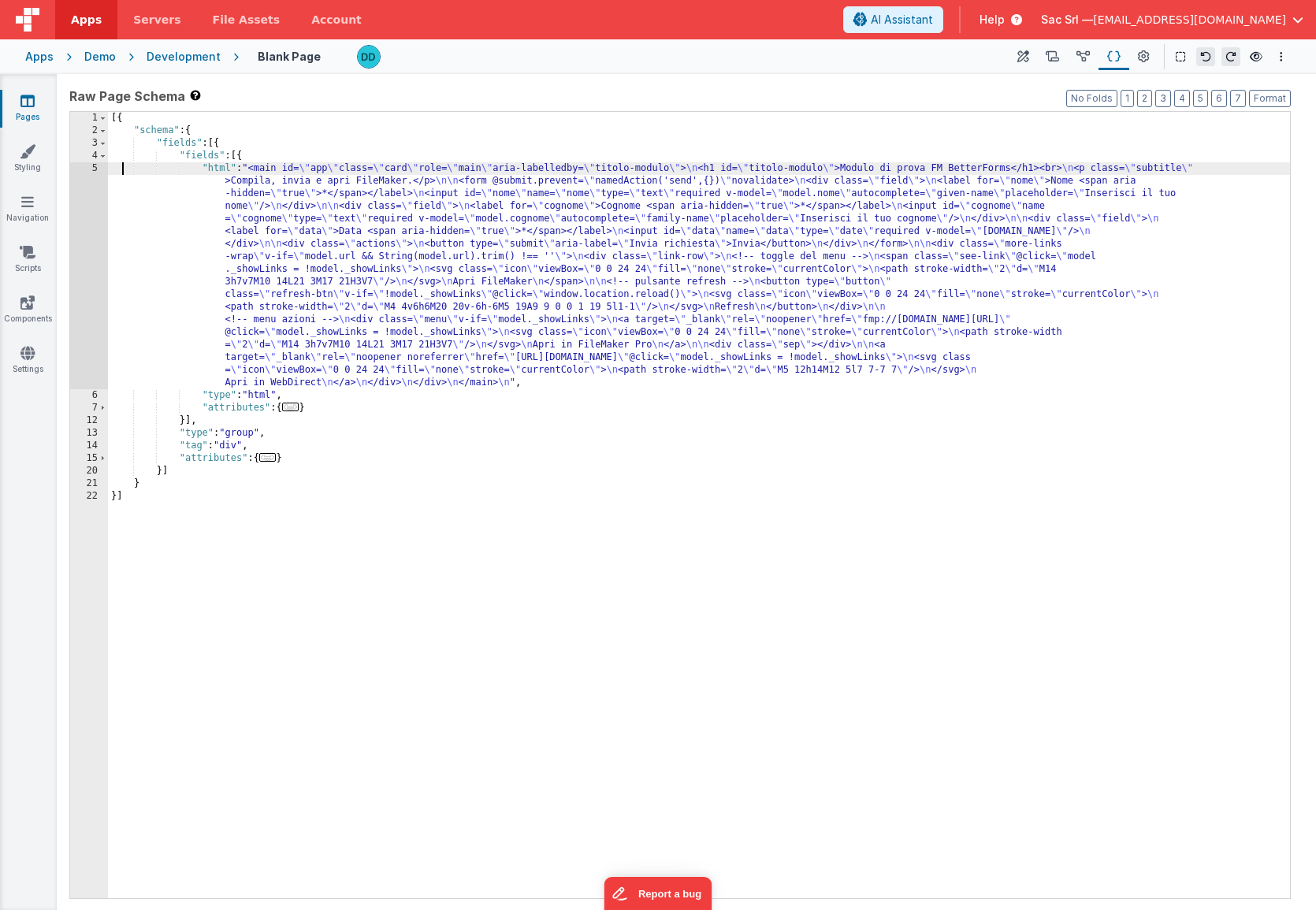
click at [95, 165] on div "5" at bounding box center [89, 276] width 38 height 227
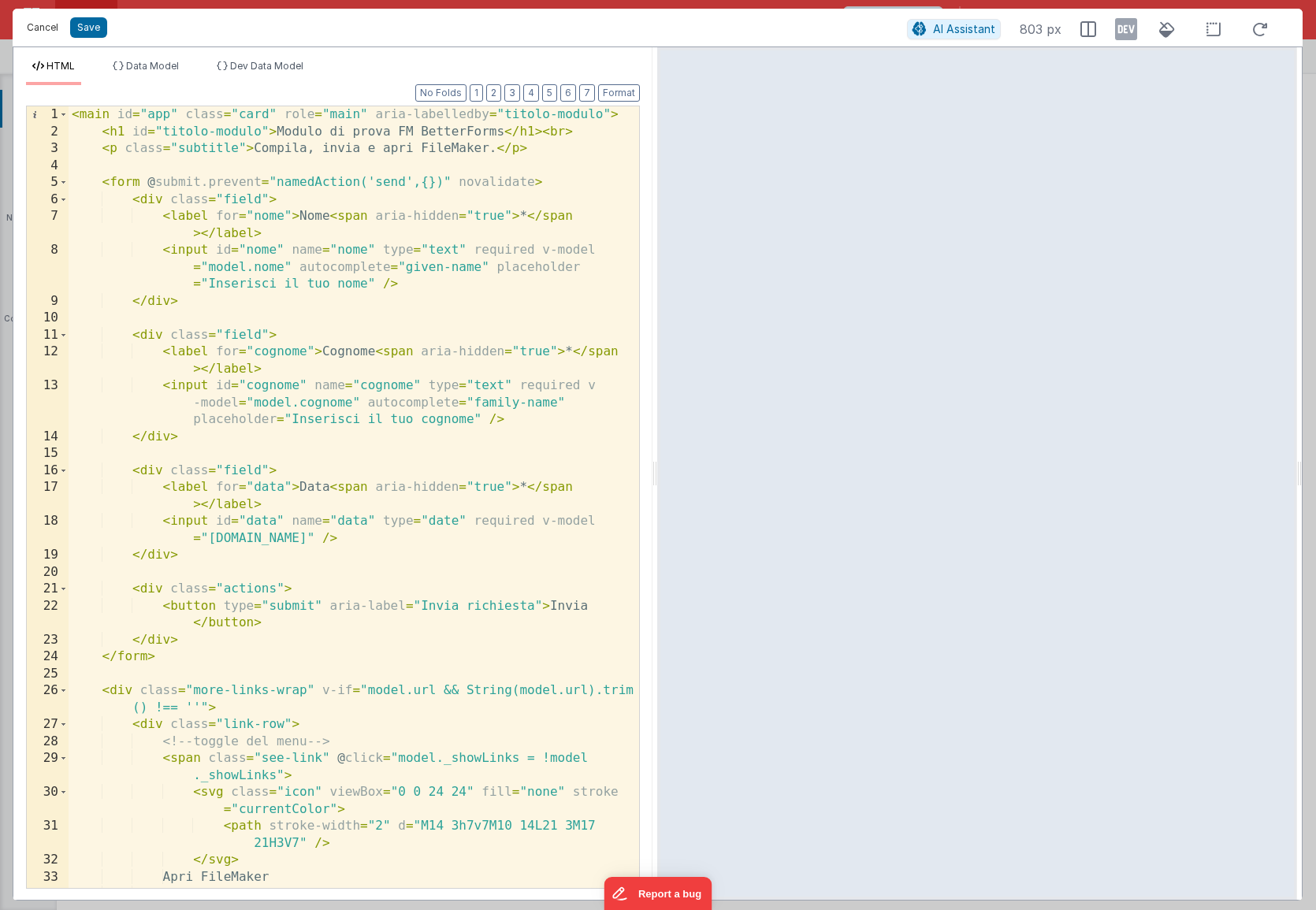
click at [49, 30] on button "Cancel" at bounding box center [42, 28] width 47 height 22
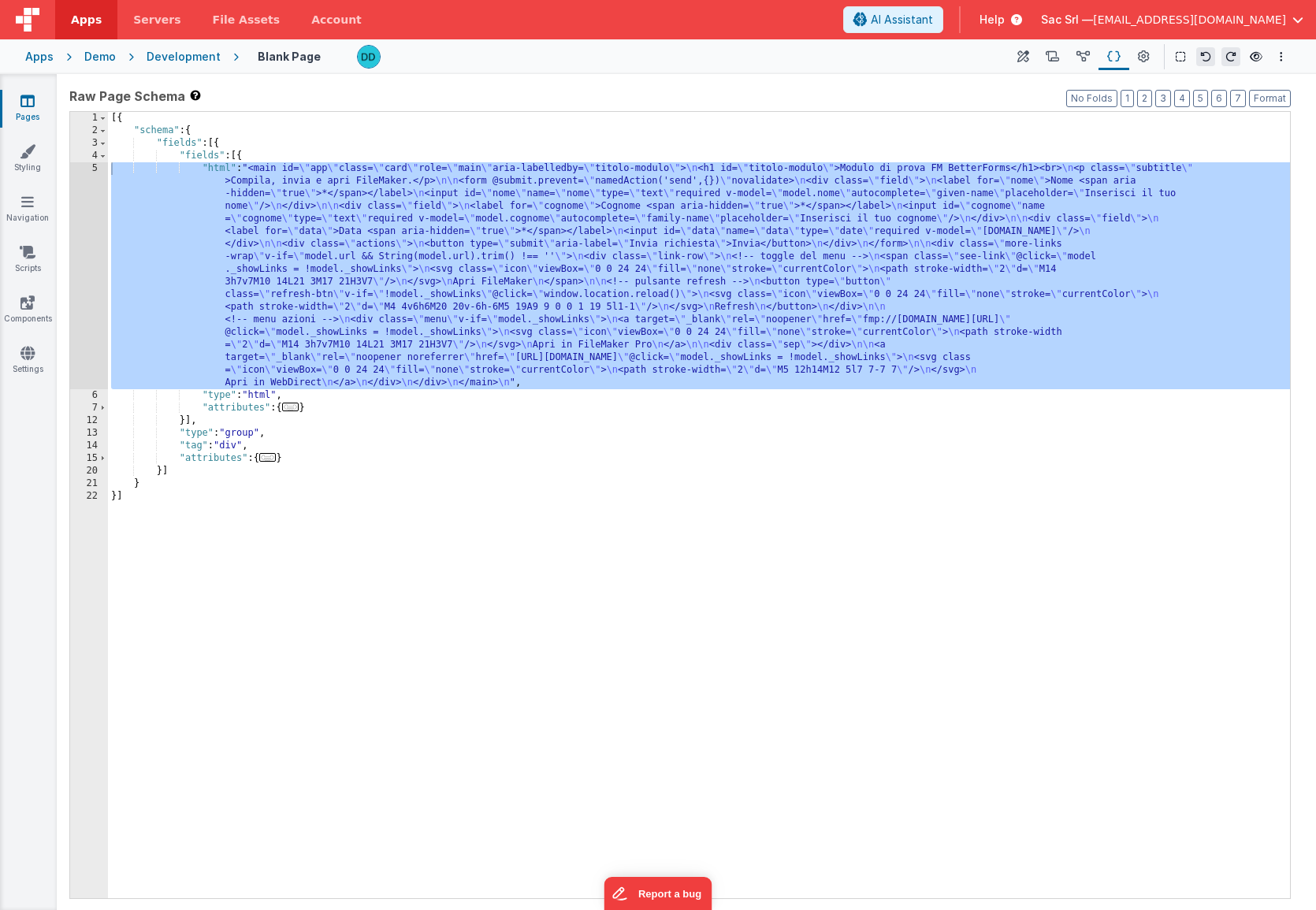
click at [104, 55] on div "Demo" at bounding box center [100, 56] width 31 height 16
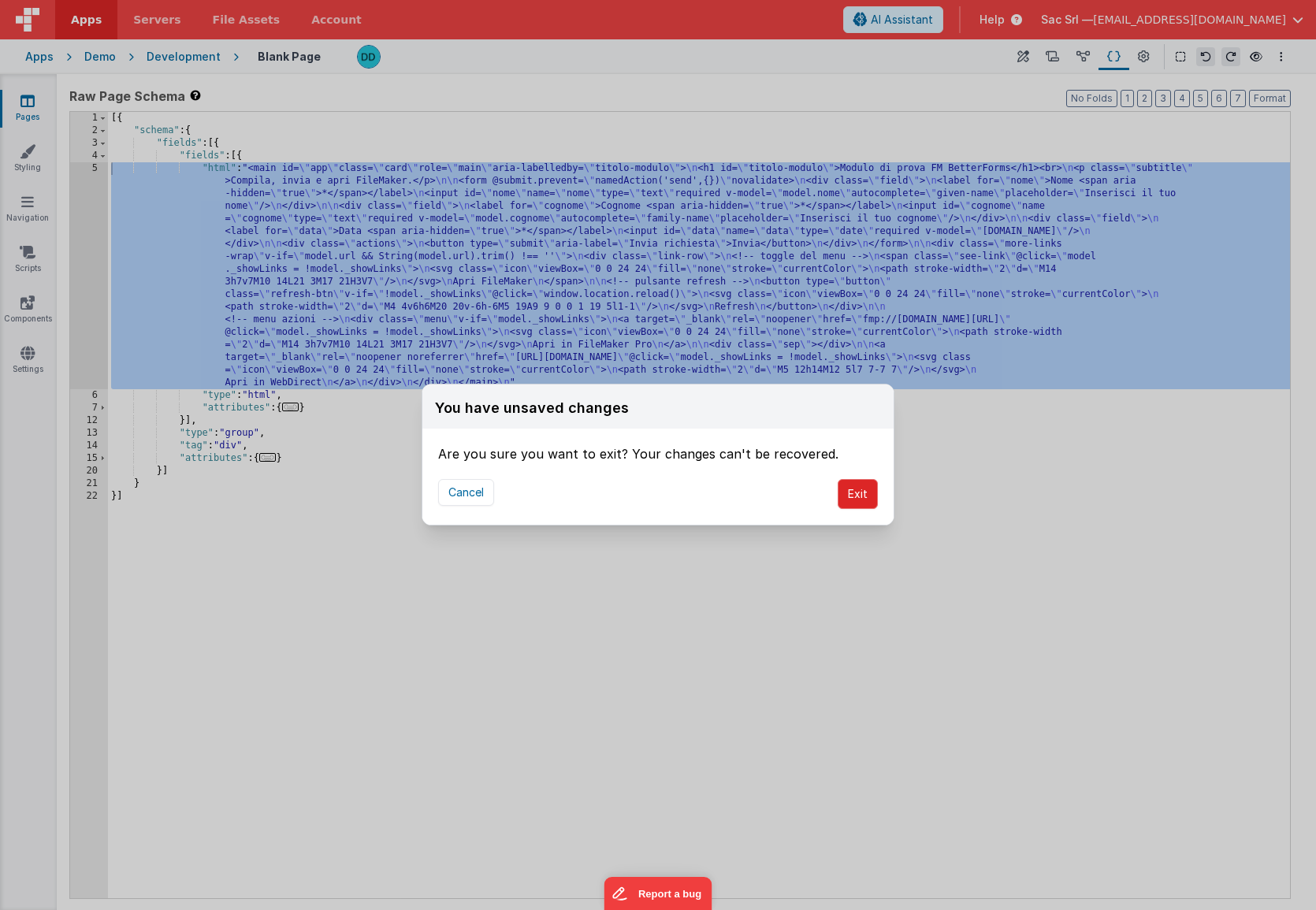
click at [860, 494] on button "Exit" at bounding box center [858, 493] width 41 height 30
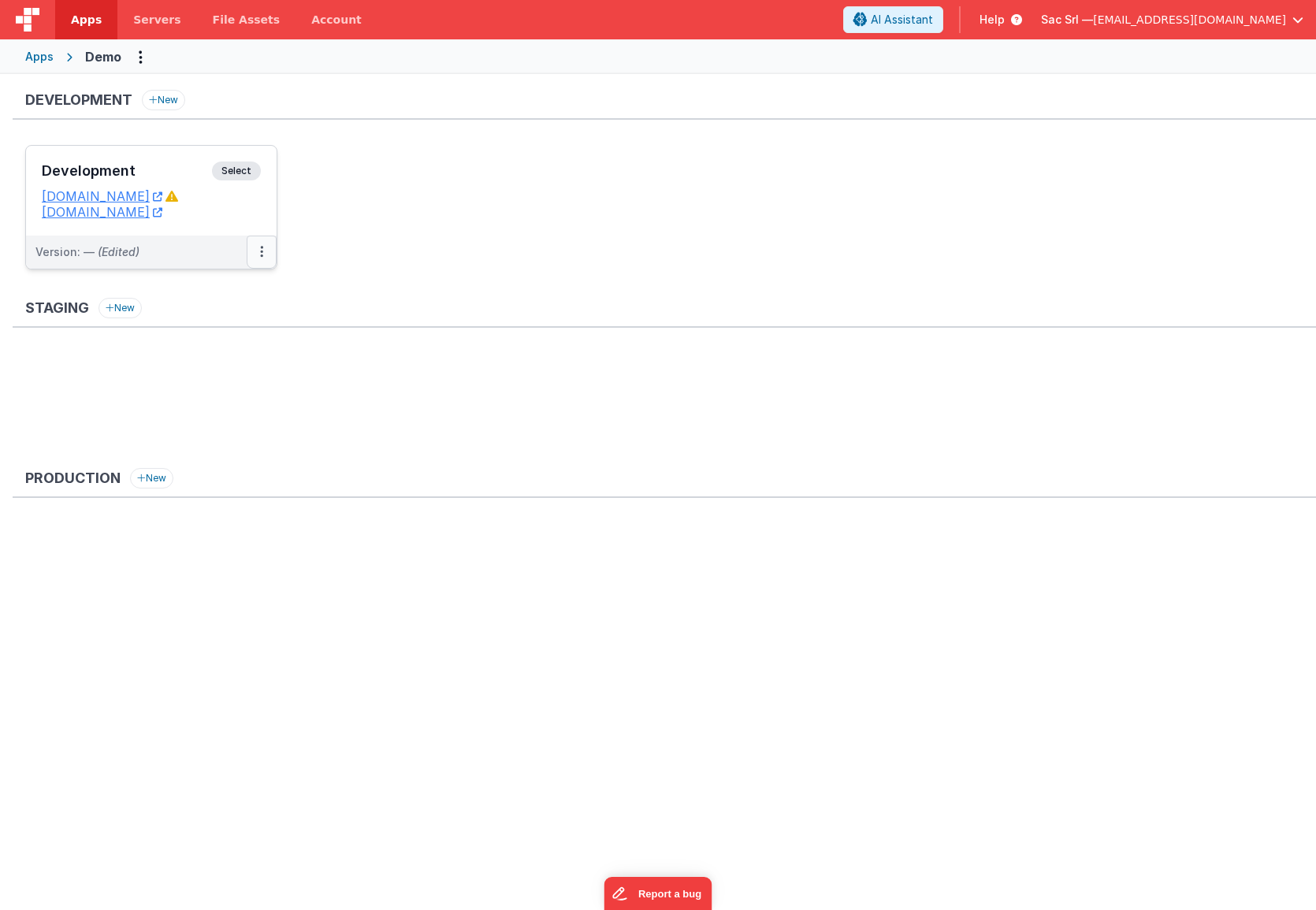
click at [256, 247] on button at bounding box center [261, 252] width 30 height 33
click at [243, 210] on div at bounding box center [658, 455] width 1316 height 910
click at [136, 196] on link "[DOMAIN_NAME]" at bounding box center [101, 195] width 121 height 16
click at [162, 213] on link "[DOMAIN_NAME]" at bounding box center [101, 211] width 121 height 16
click at [162, 199] on link "[DOMAIN_NAME]" at bounding box center [101, 195] width 121 height 16
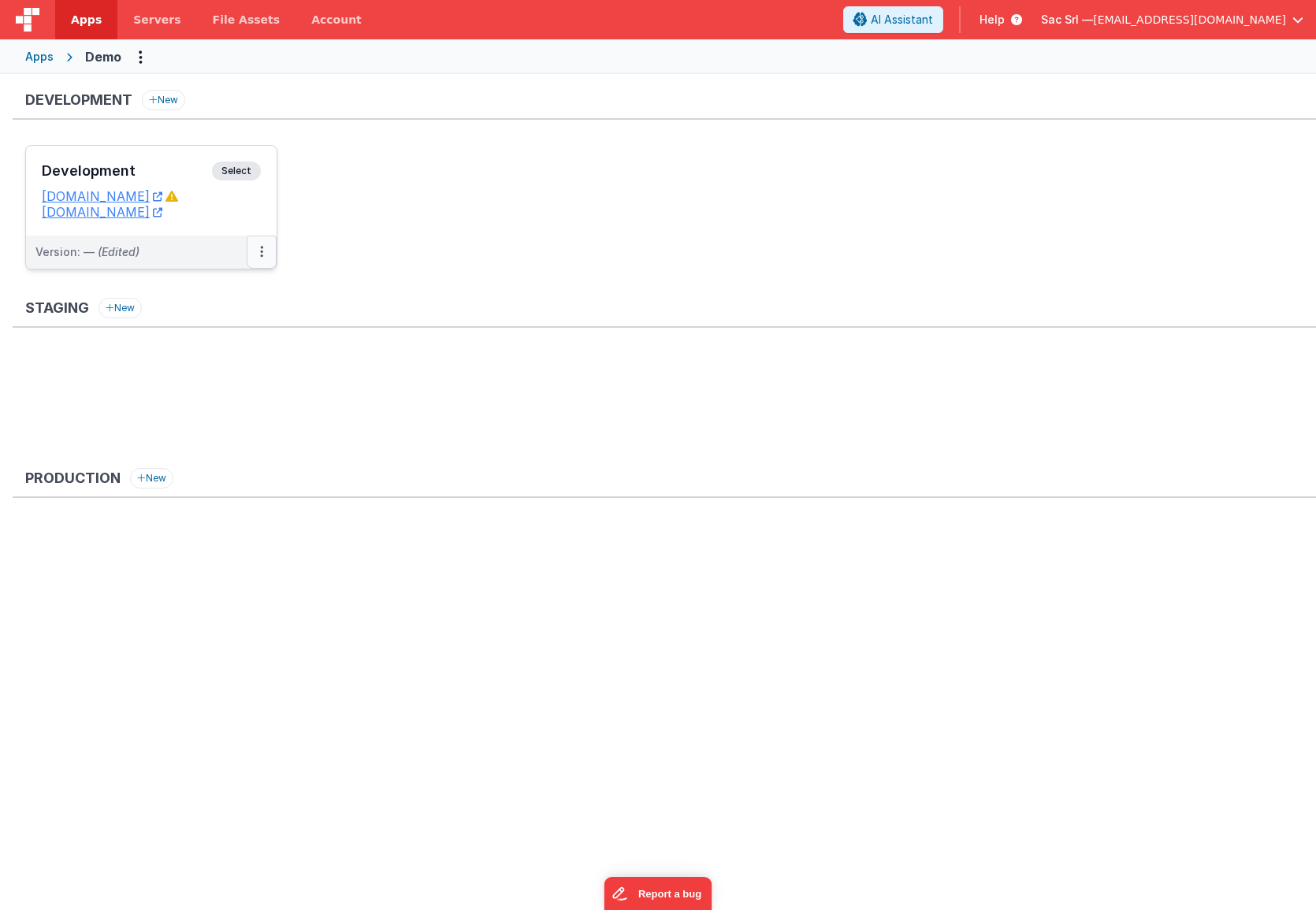
click at [262, 252] on icon at bounding box center [261, 252] width 3 height 1
click at [193, 313] on link "Deploy..." at bounding box center [207, 315] width 138 height 29
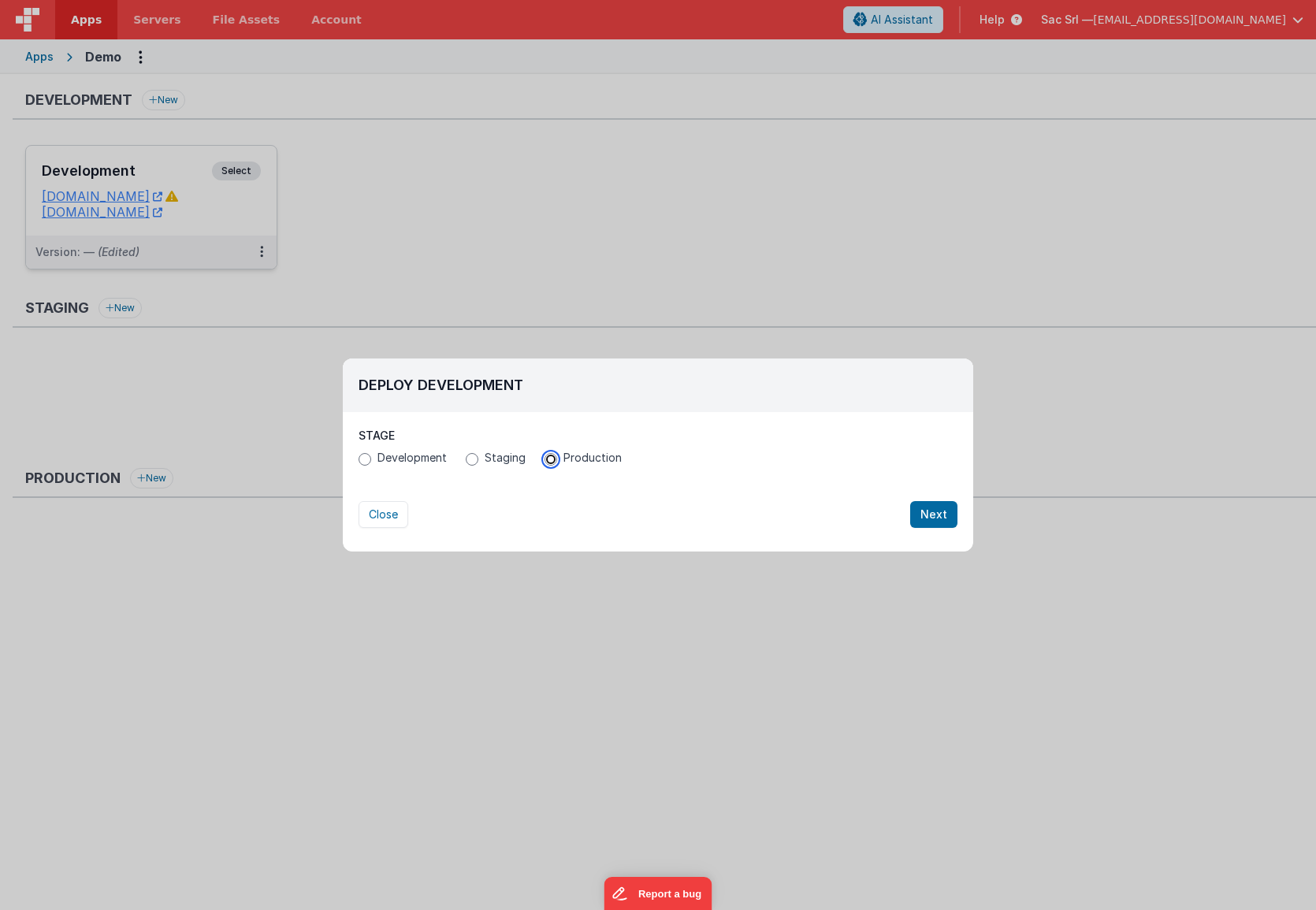
click at [551, 459] on input "Production" at bounding box center [551, 459] width 13 height 13
radio input "true"
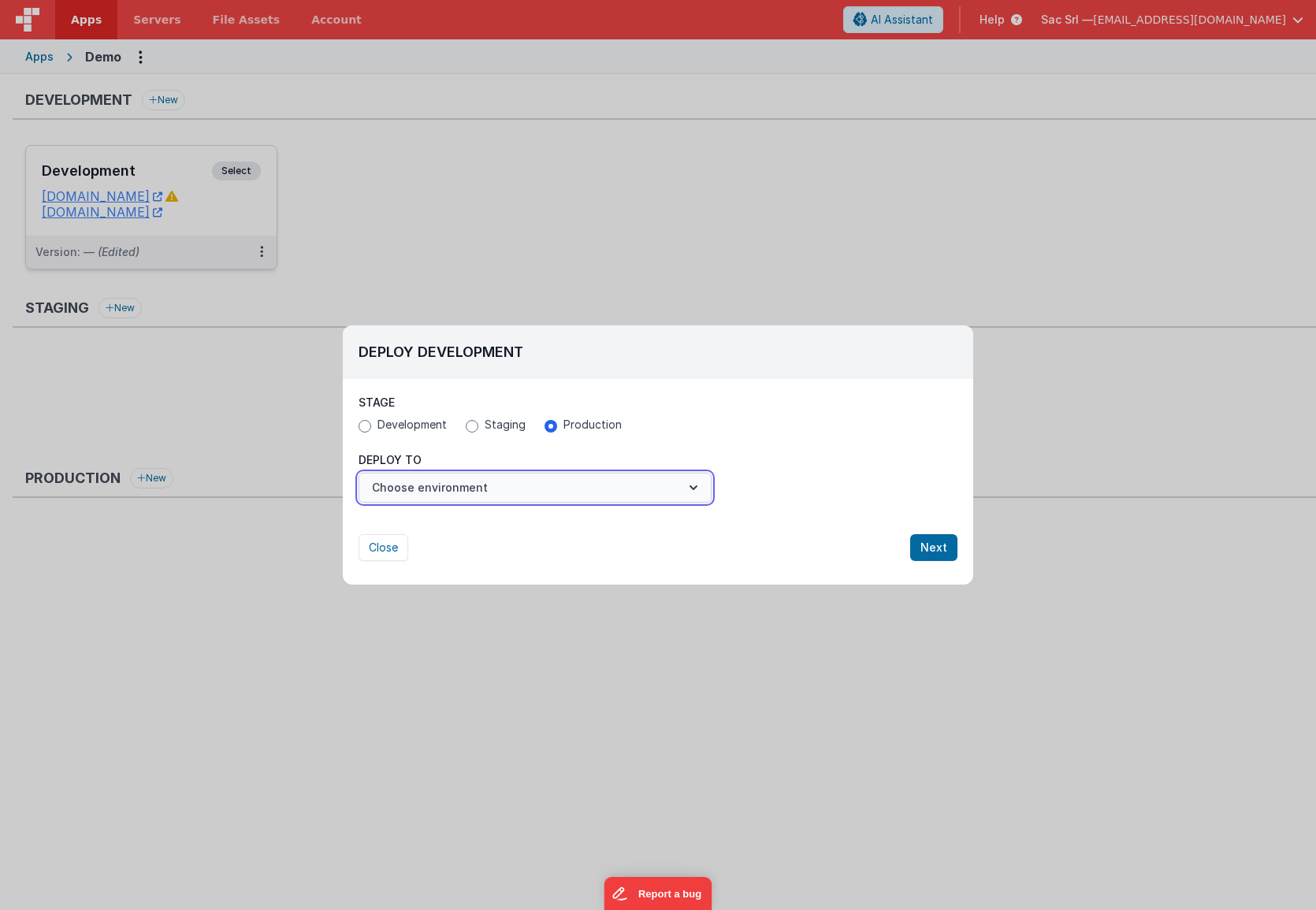
click at [697, 497] on button "Choose environment" at bounding box center [535, 488] width 353 height 30
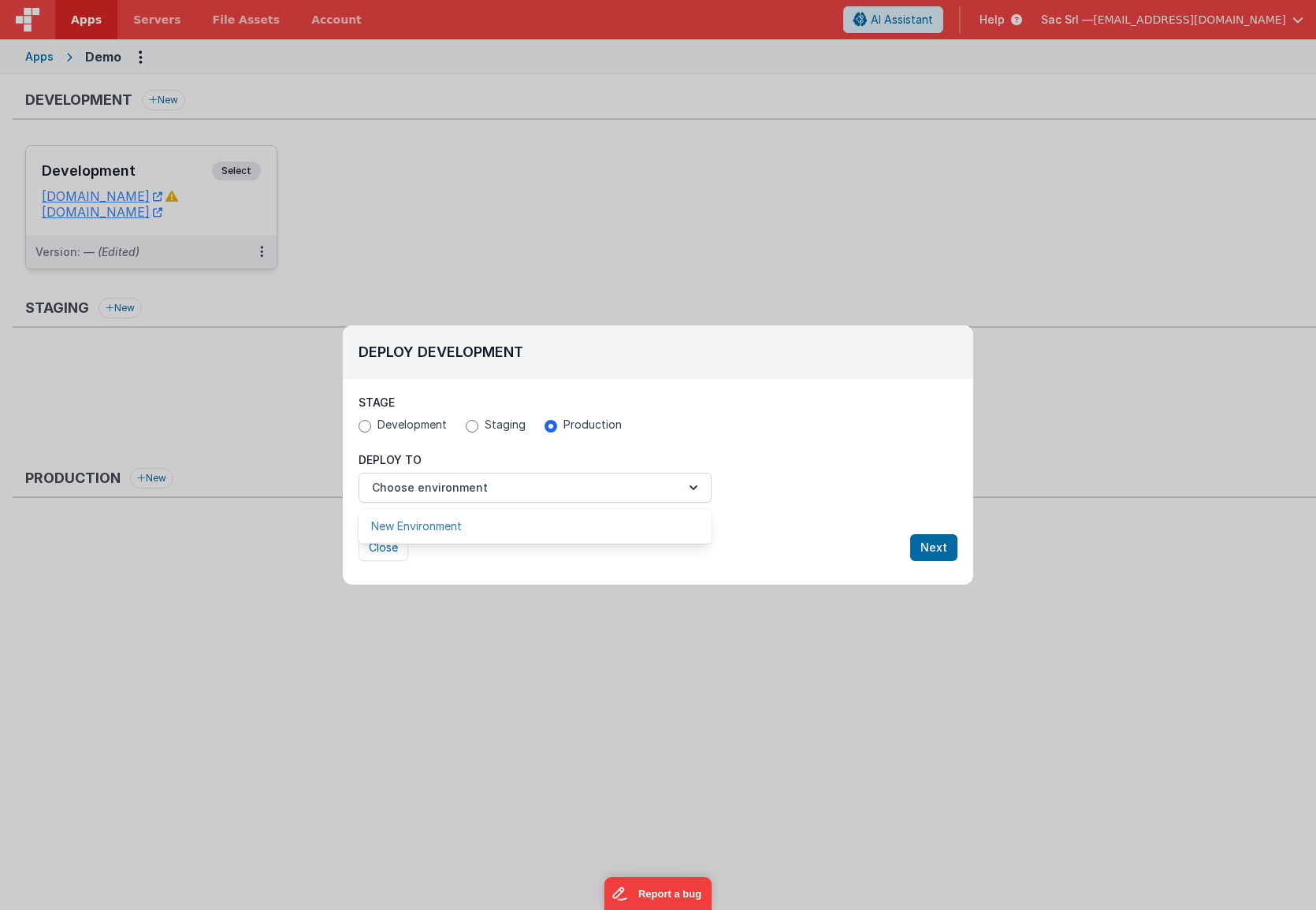
click at [587, 523] on link "New Environment" at bounding box center [535, 526] width 353 height 29
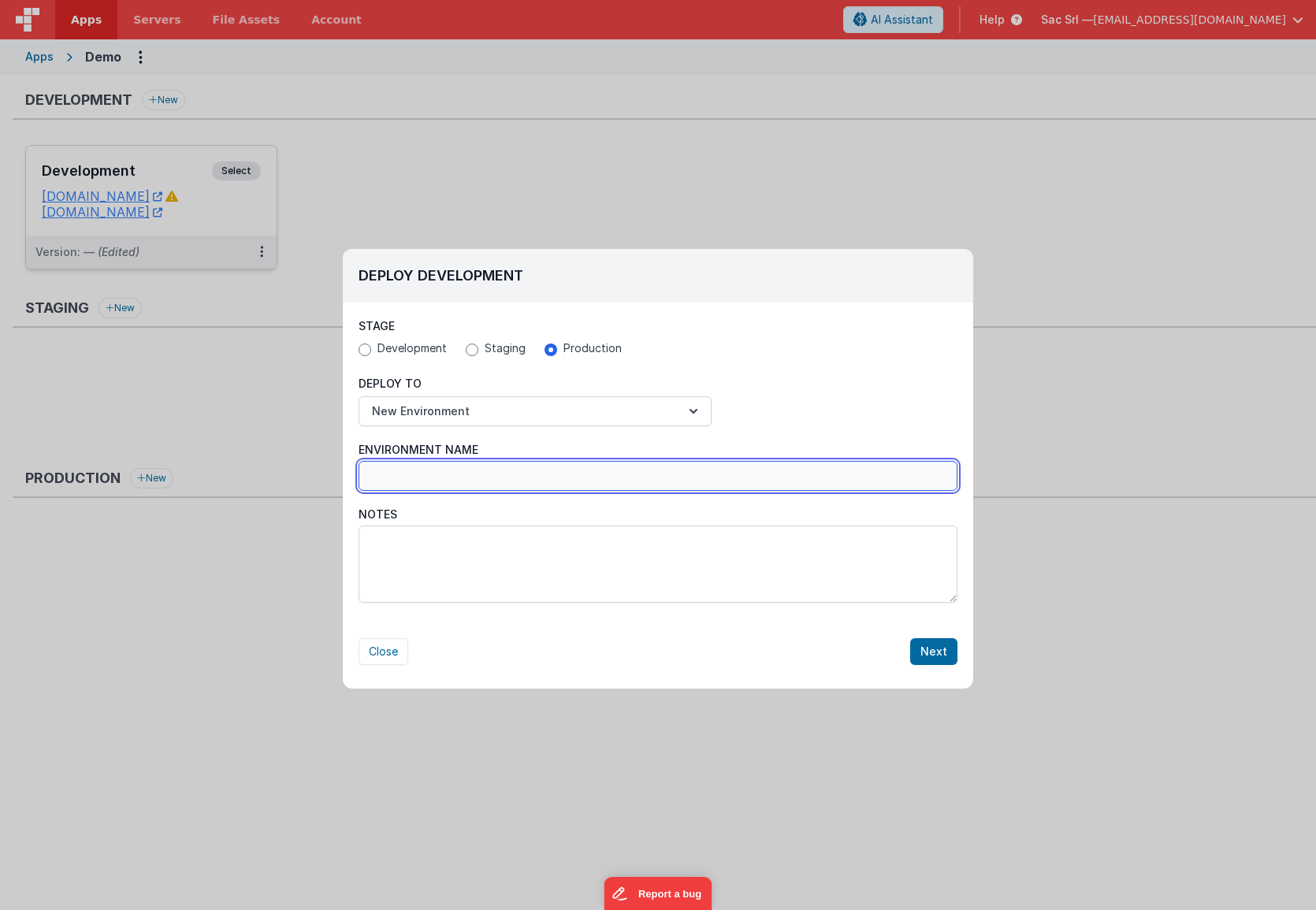
click at [641, 478] on input "Environment Name" at bounding box center [658, 476] width 599 height 30
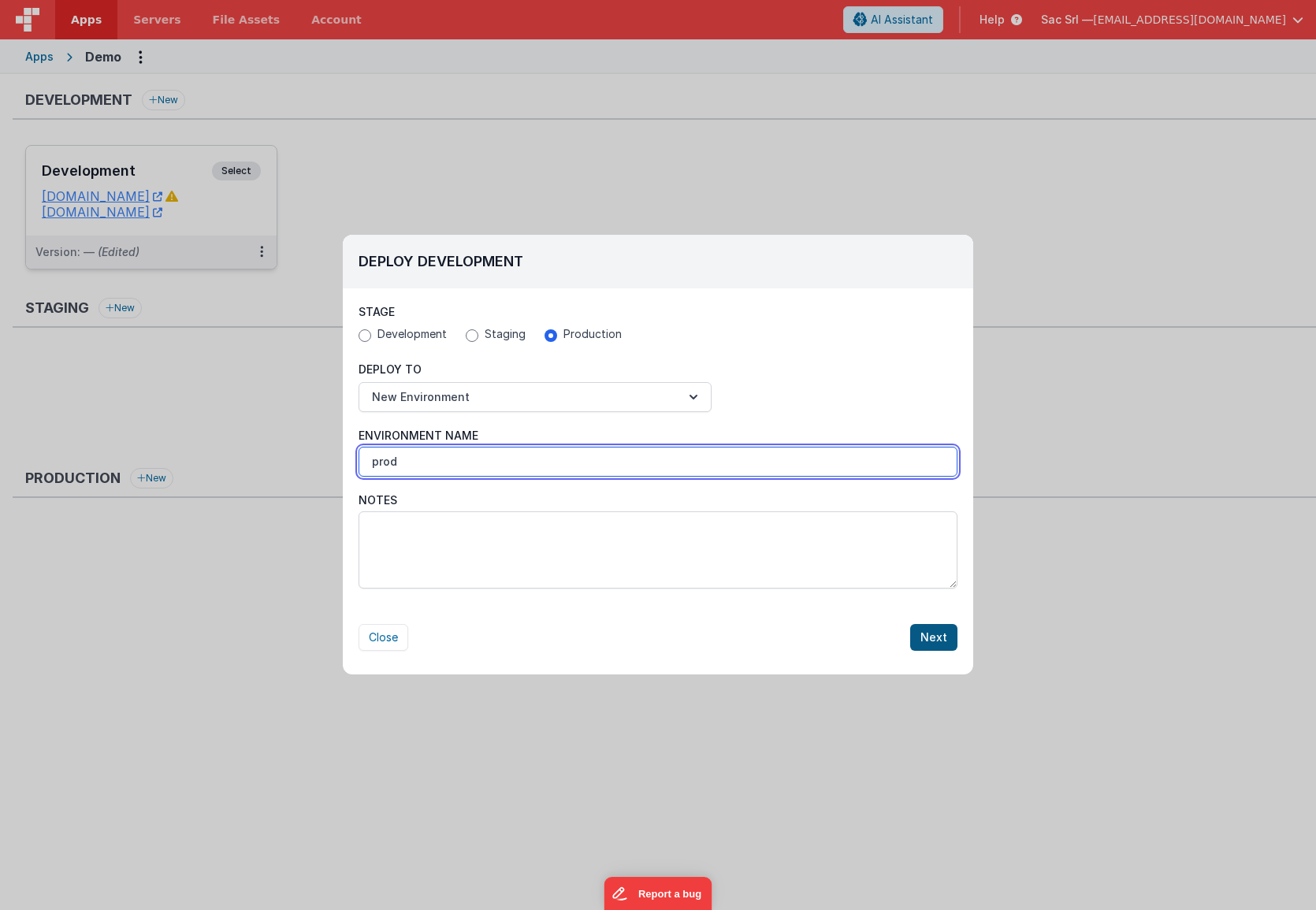
type input "prod"
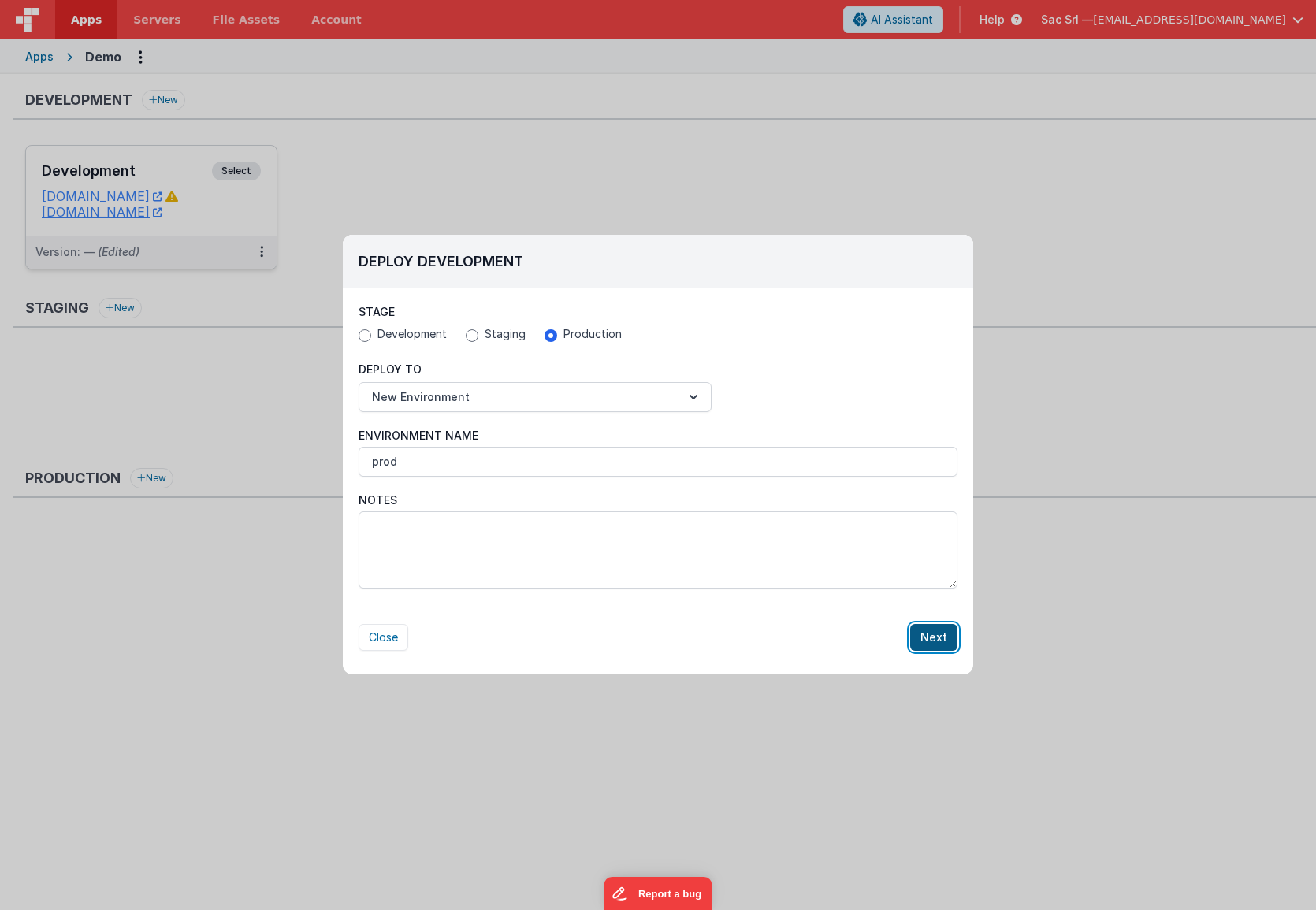
click at [936, 633] on button "Next" at bounding box center [933, 637] width 47 height 27
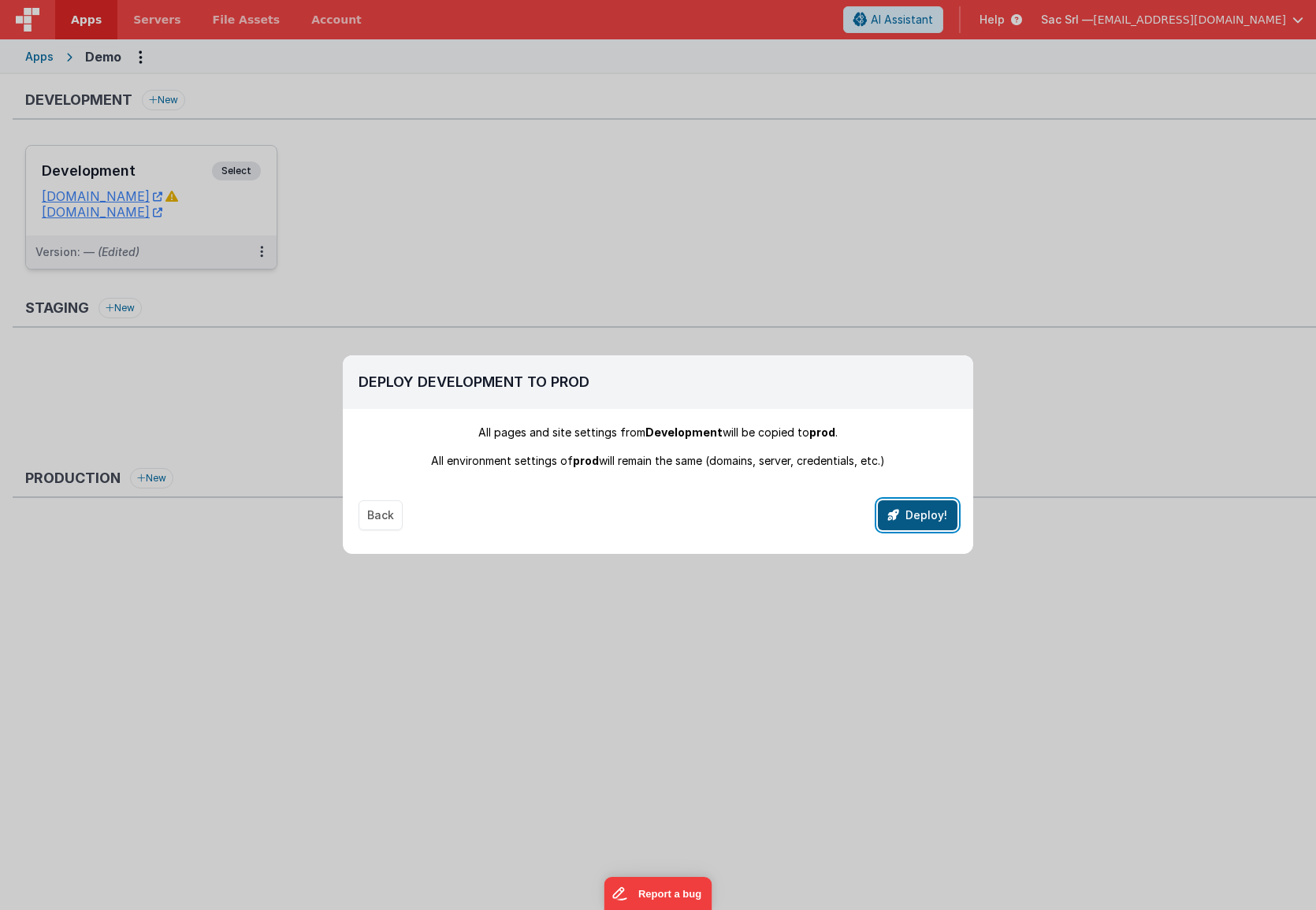
click at [917, 515] on button "Deploy!" at bounding box center [918, 514] width 79 height 30
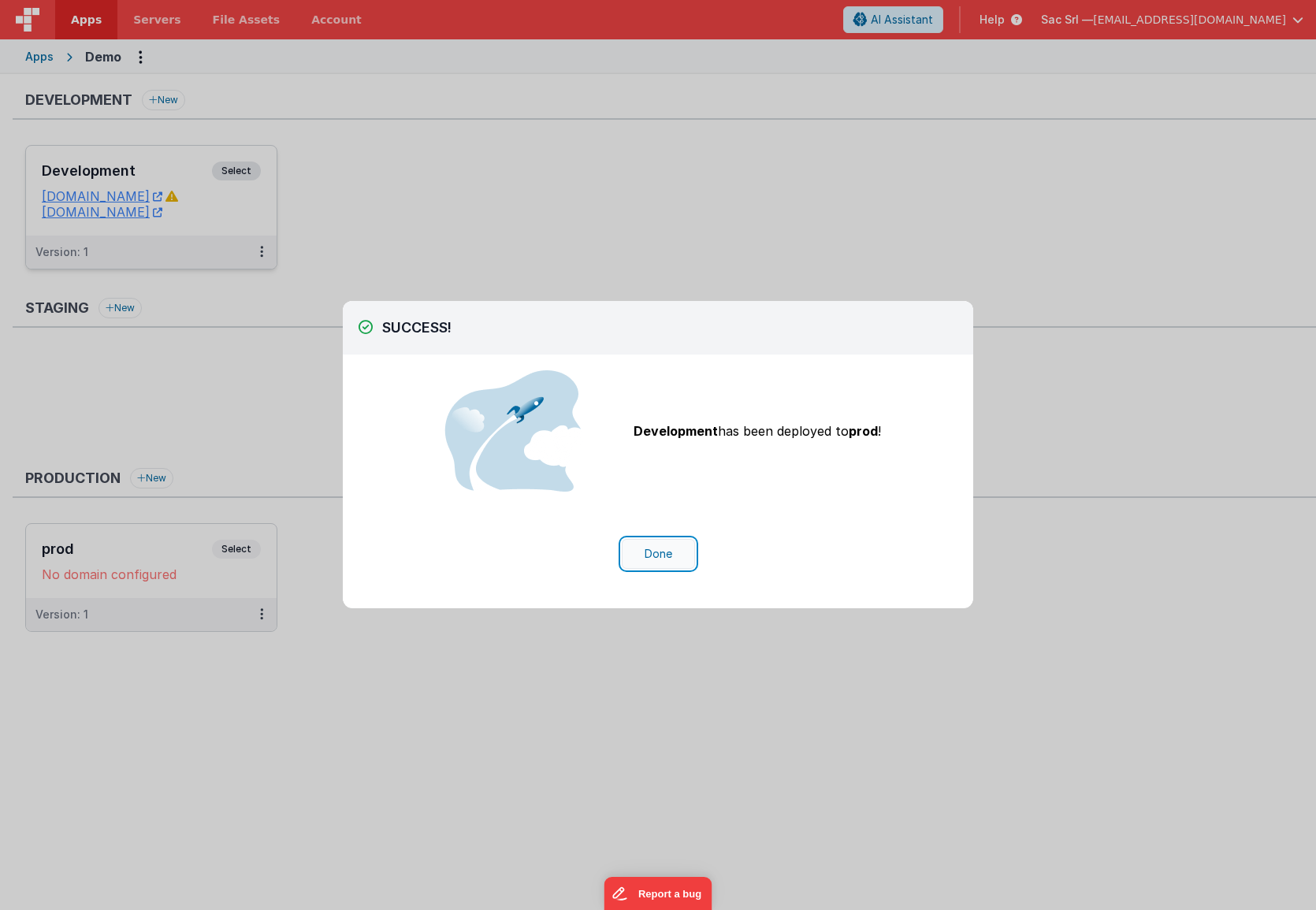
click at [656, 554] on button "Done" at bounding box center [658, 553] width 73 height 30
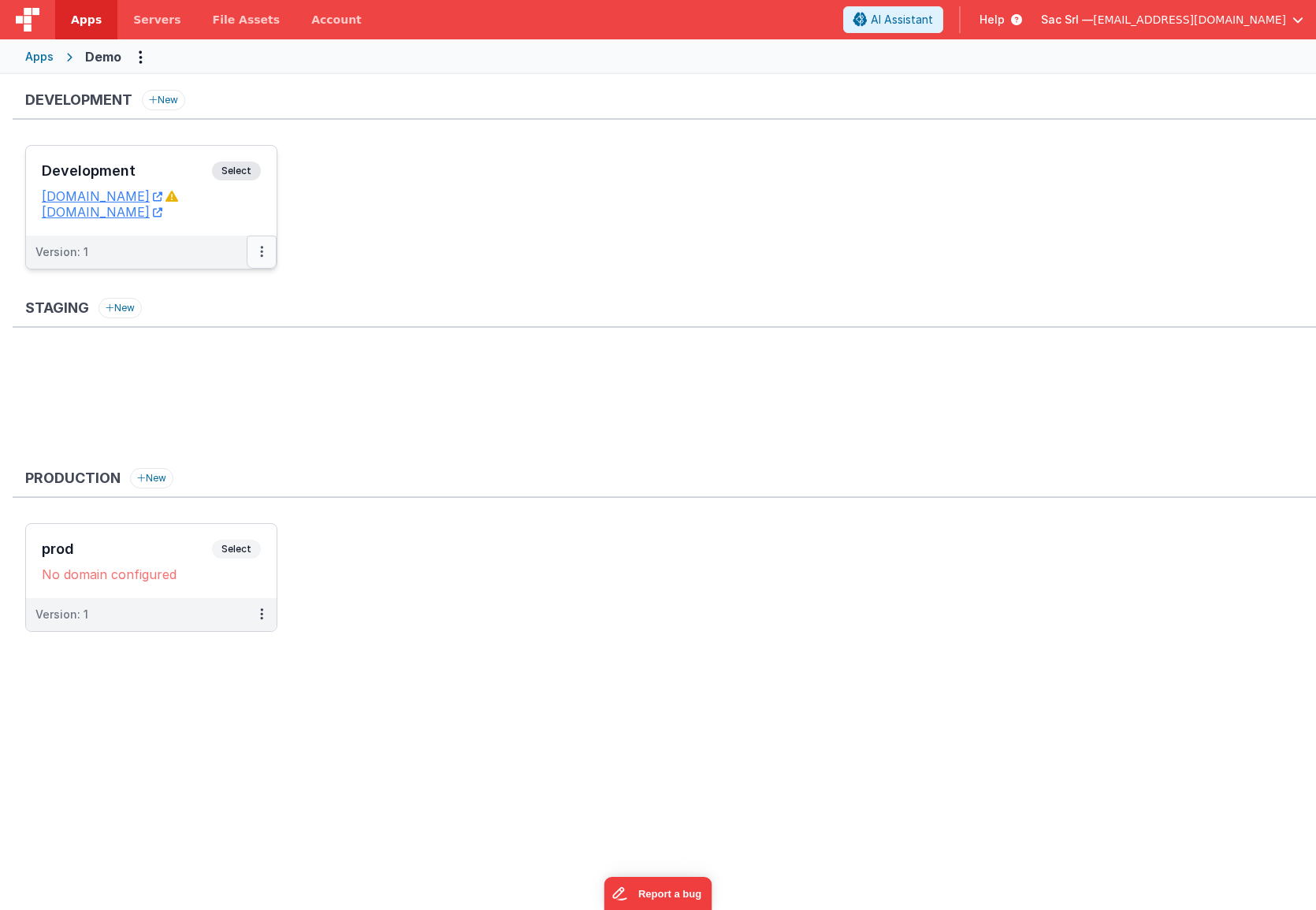
click at [262, 252] on icon at bounding box center [261, 252] width 3 height 1
click at [197, 281] on link "Edit" at bounding box center [207, 287] width 138 height 29
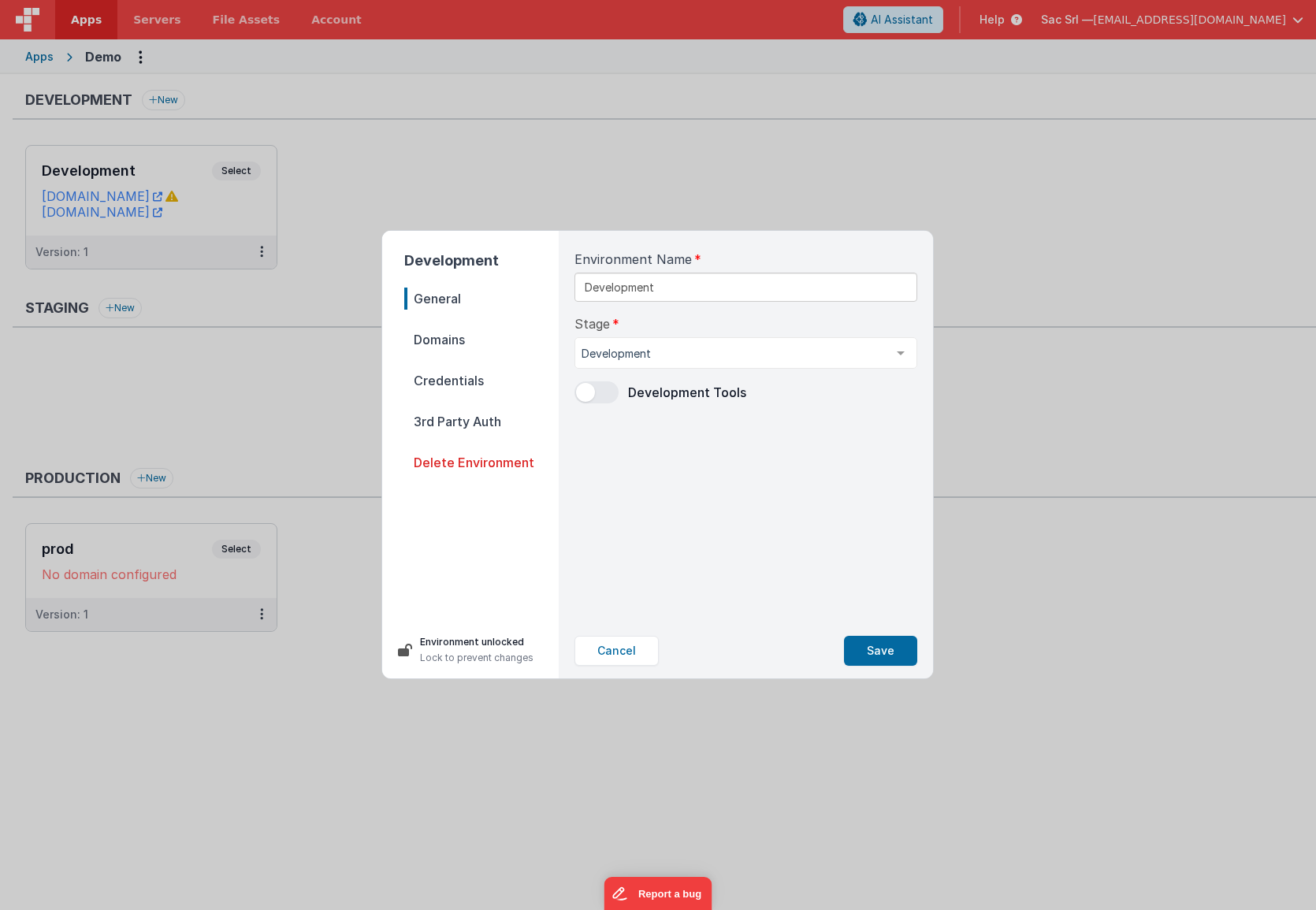
click at [458, 340] on span "Domains" at bounding box center [480, 339] width 154 height 22
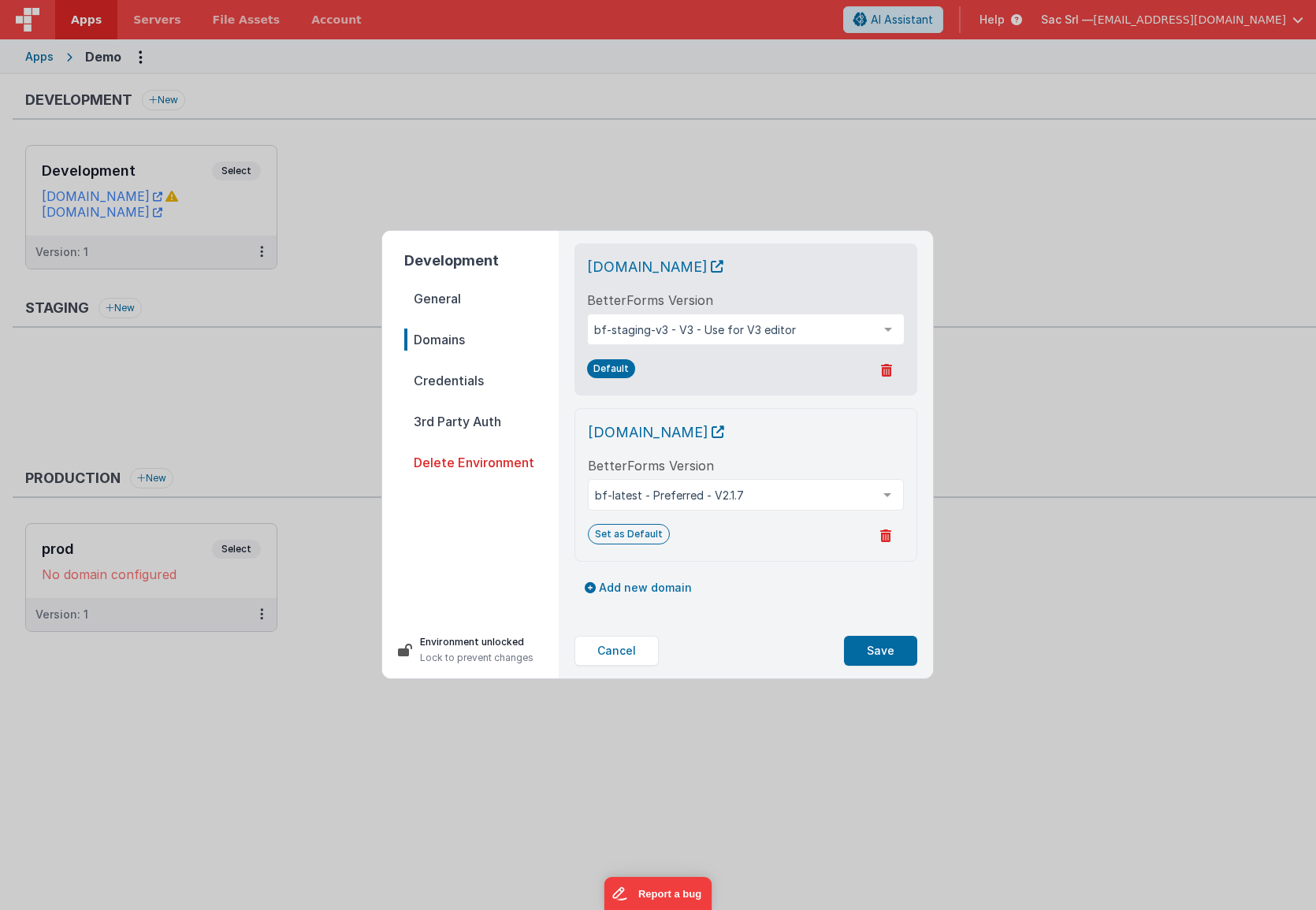
click at [887, 370] on icon at bounding box center [886, 371] width 11 height 13
click at [826, 372] on button "Yes, Delete" at bounding box center [810, 371] width 90 height 27
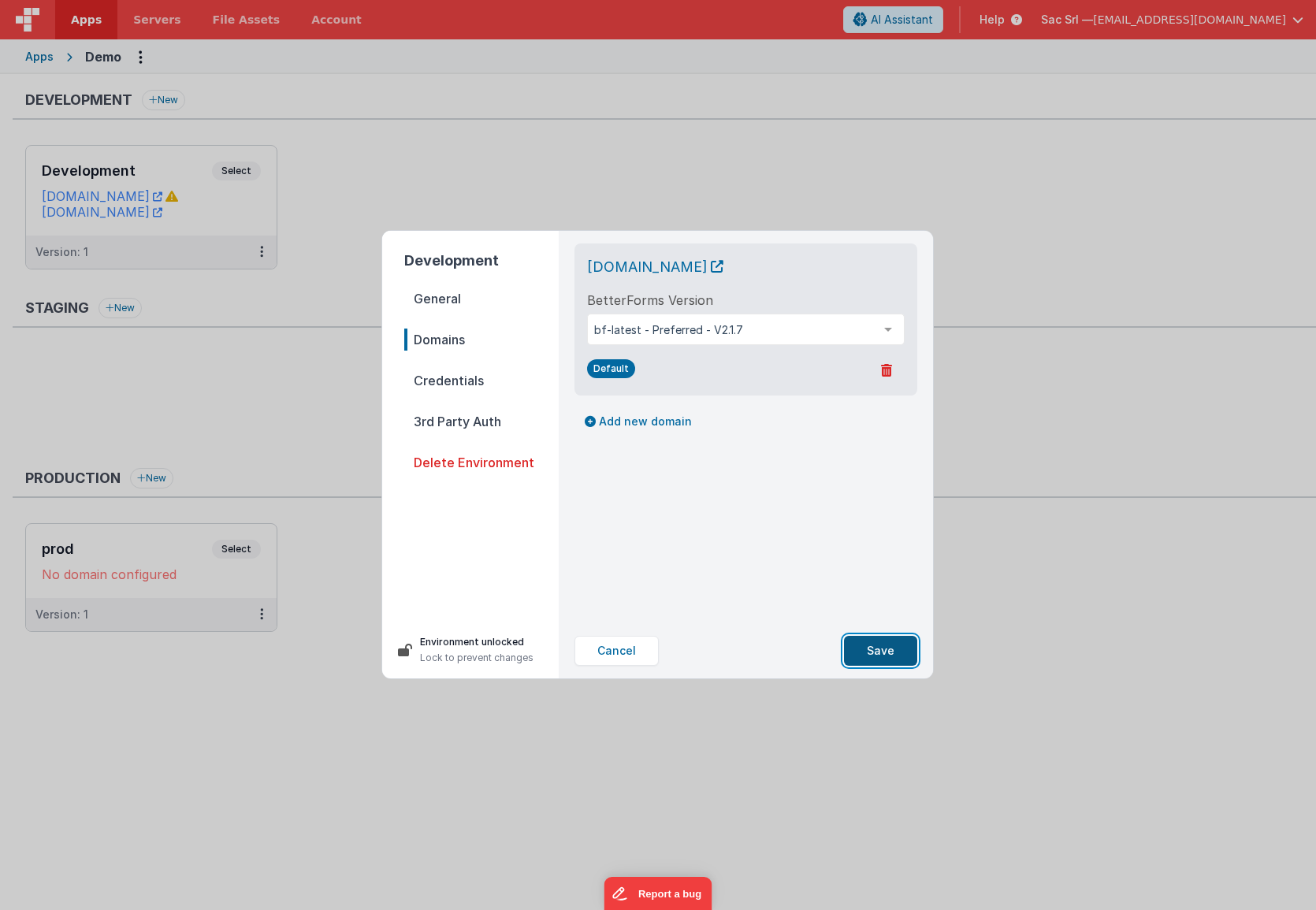
click at [883, 655] on button "Save" at bounding box center [880, 650] width 73 height 30
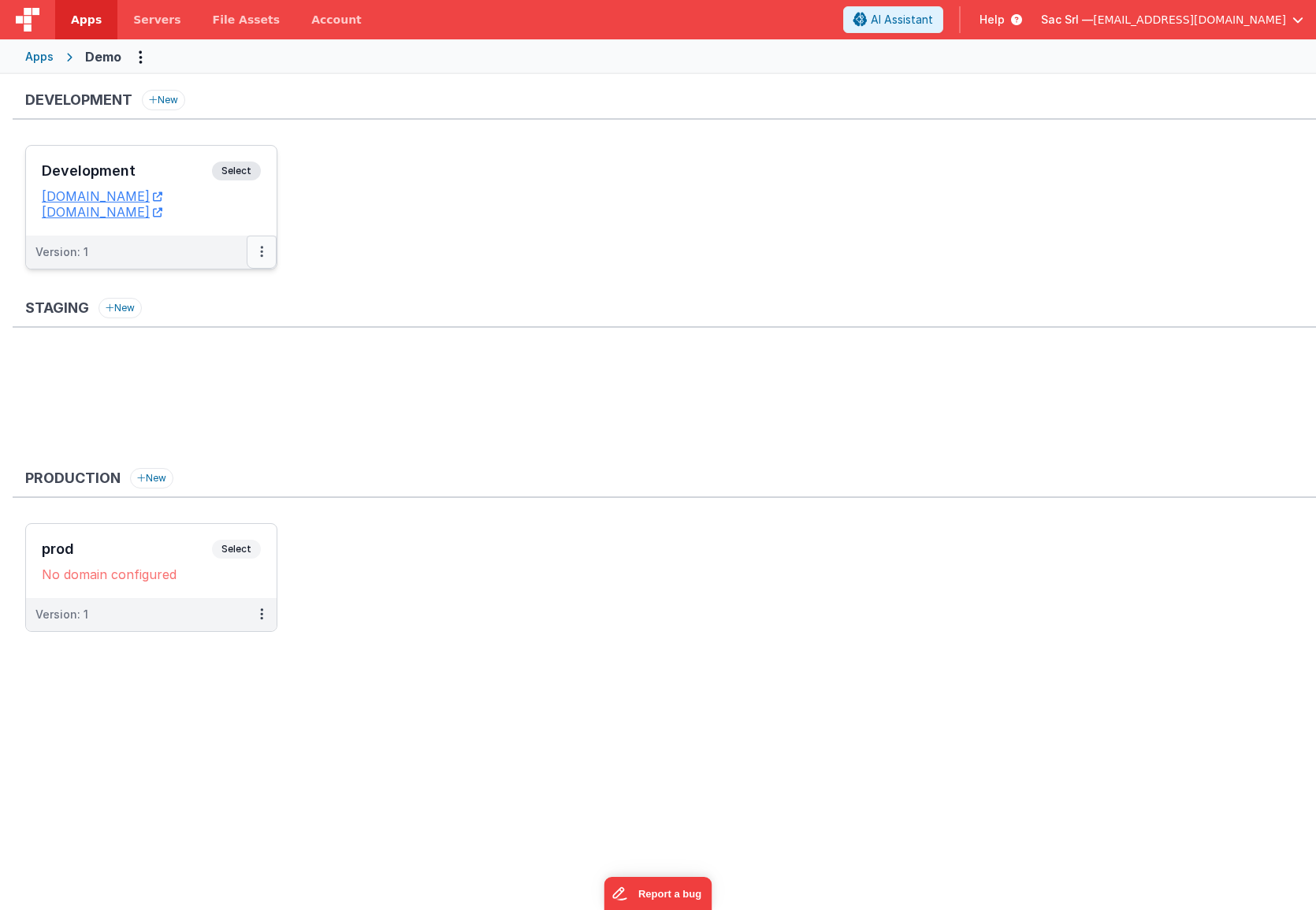
click at [266, 257] on button at bounding box center [261, 252] width 30 height 33
click at [238, 207] on div at bounding box center [658, 455] width 1316 height 910
click at [157, 212] on link "[DOMAIN_NAME]" at bounding box center [101, 211] width 121 height 16
click at [260, 252] on icon at bounding box center [261, 252] width 3 height 1
click at [207, 290] on link "Edit" at bounding box center [207, 287] width 138 height 29
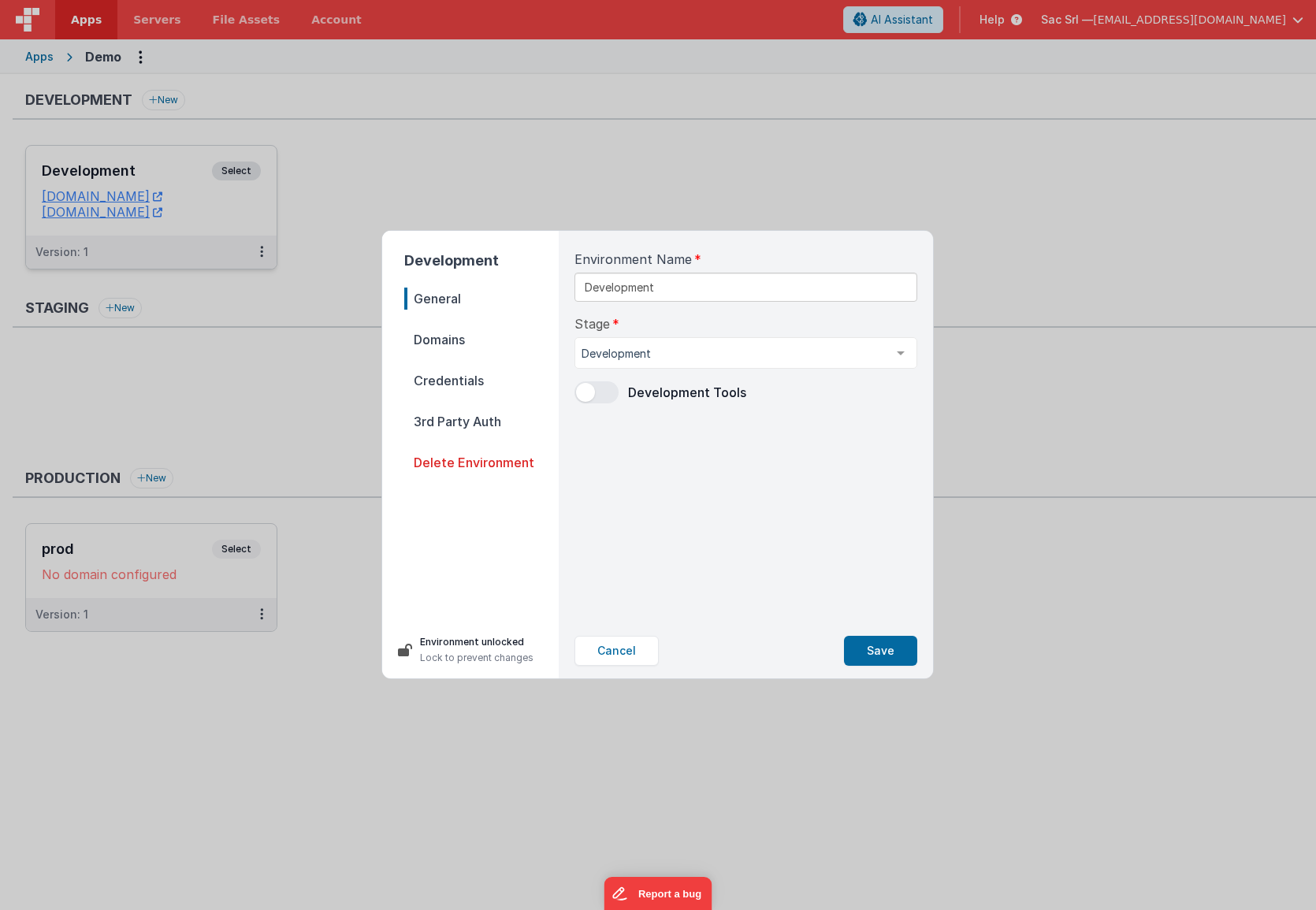
click at [480, 338] on span "Domains" at bounding box center [480, 339] width 154 height 22
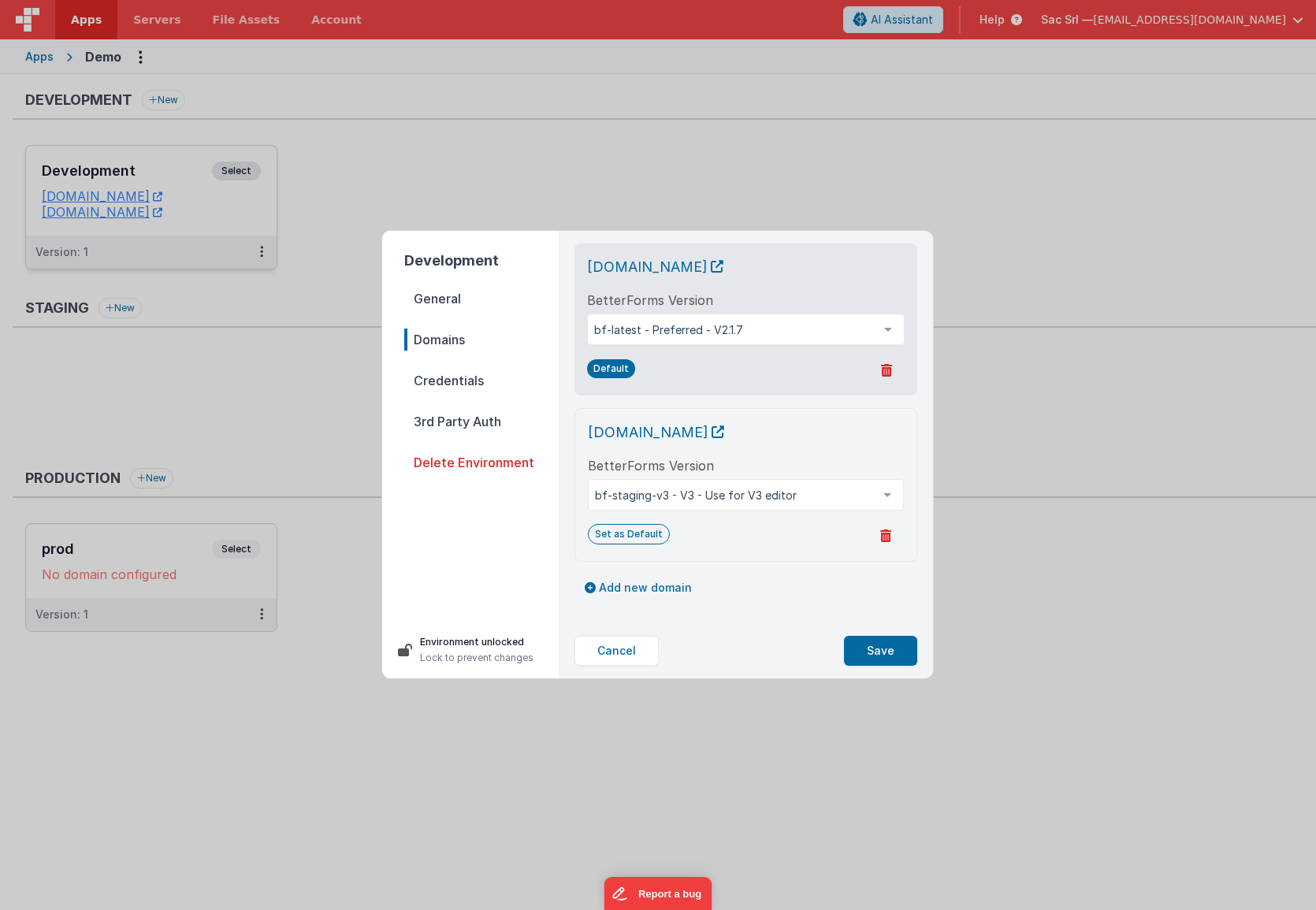
click at [839, 465] on div "BetterForms Version bf-staging-v3 - V3 - Use for V3 editor bf-latest - Preferre…" at bounding box center [745, 483] width 316 height 54
click at [889, 540] on icon at bounding box center [885, 536] width 11 height 13
click at [830, 542] on button "Yes, Delete" at bounding box center [810, 536] width 90 height 27
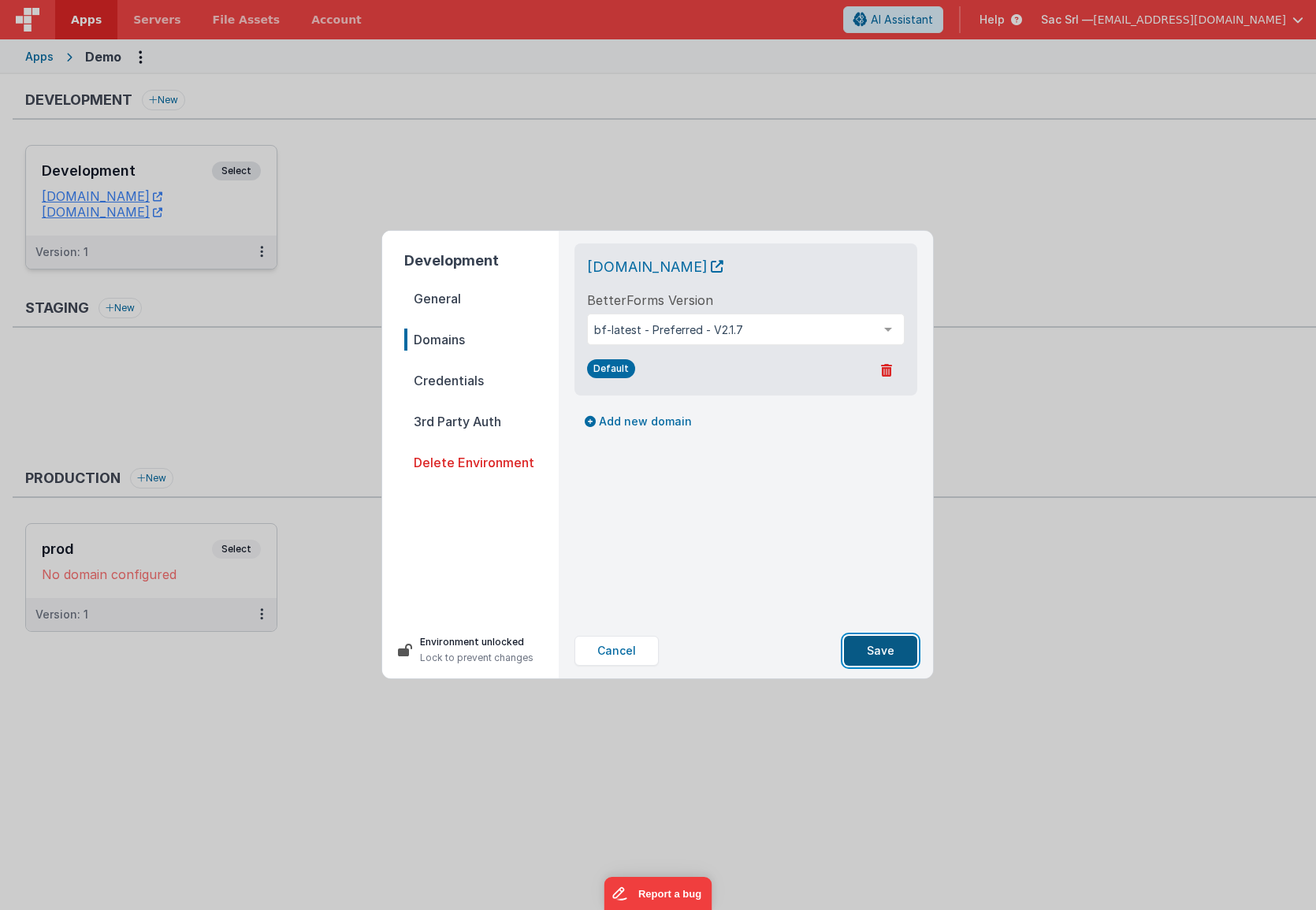
click at [891, 652] on button "Save" at bounding box center [880, 650] width 73 height 30
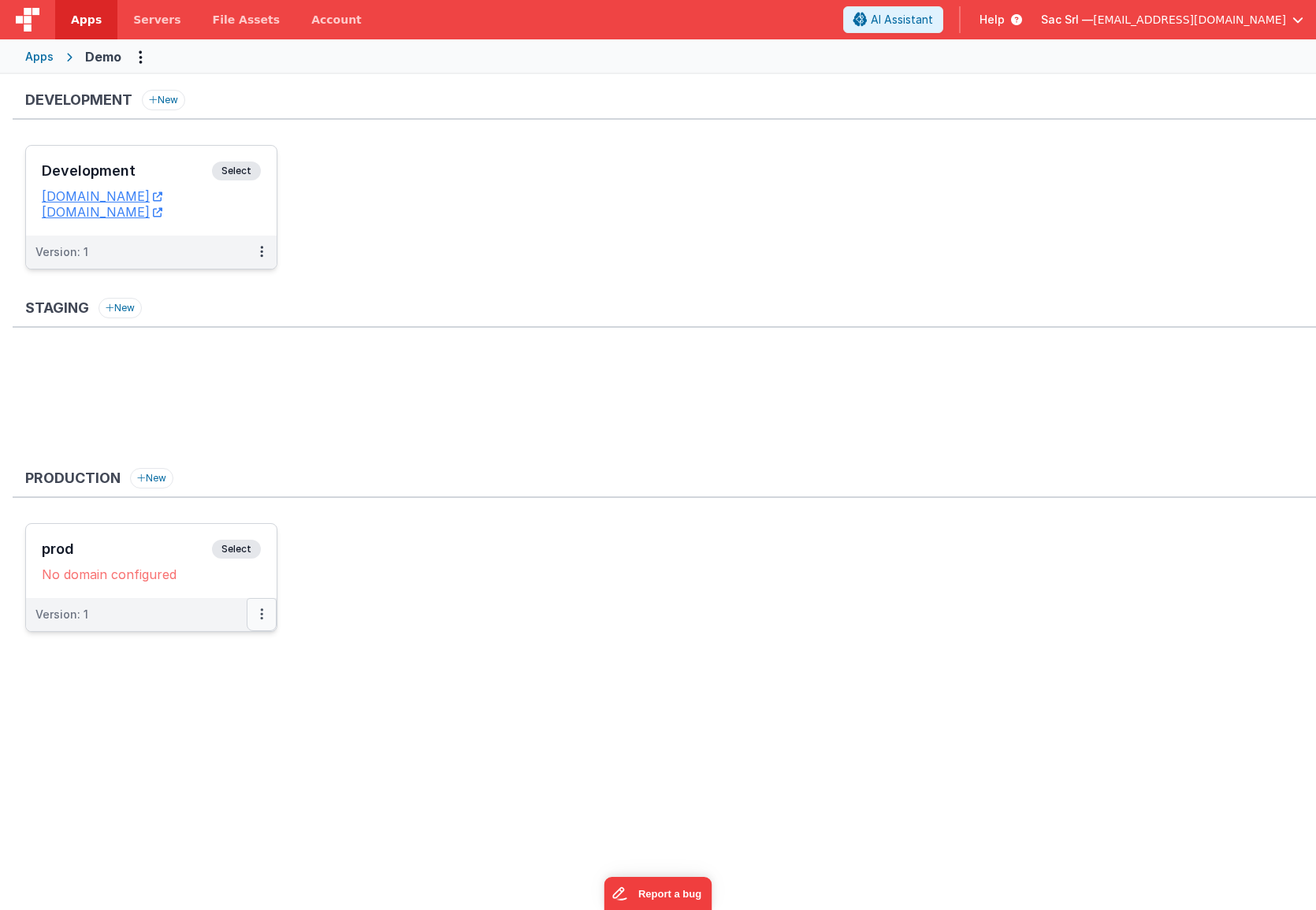
click at [260, 614] on icon at bounding box center [261, 613] width 3 height 1
click at [228, 648] on link "Edit" at bounding box center [207, 649] width 138 height 29
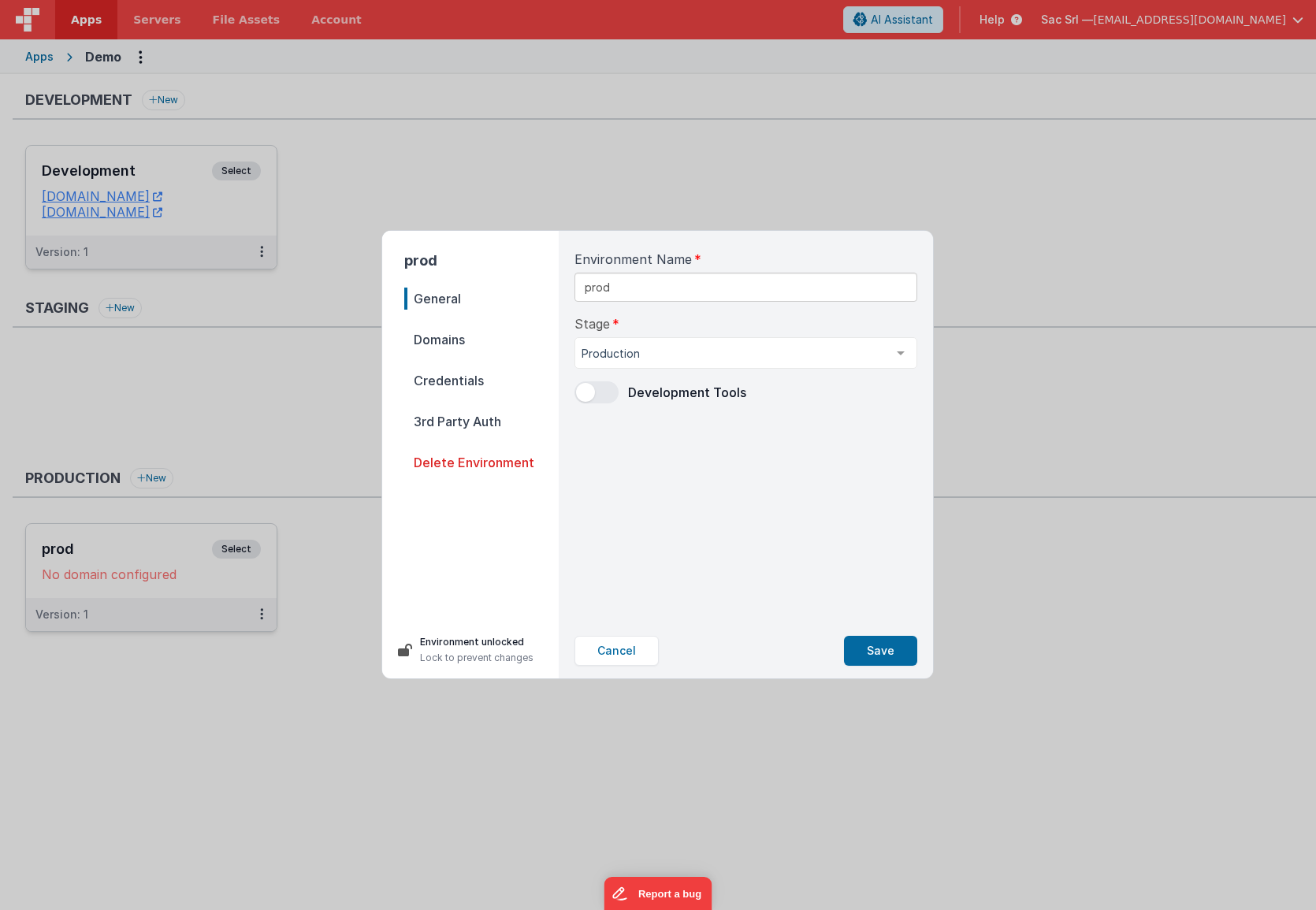
click at [476, 339] on span "Domains" at bounding box center [480, 339] width 154 height 22
select select "fmbetterforms.com"
click at [910, 272] on span at bounding box center [900, 271] width 35 height 19
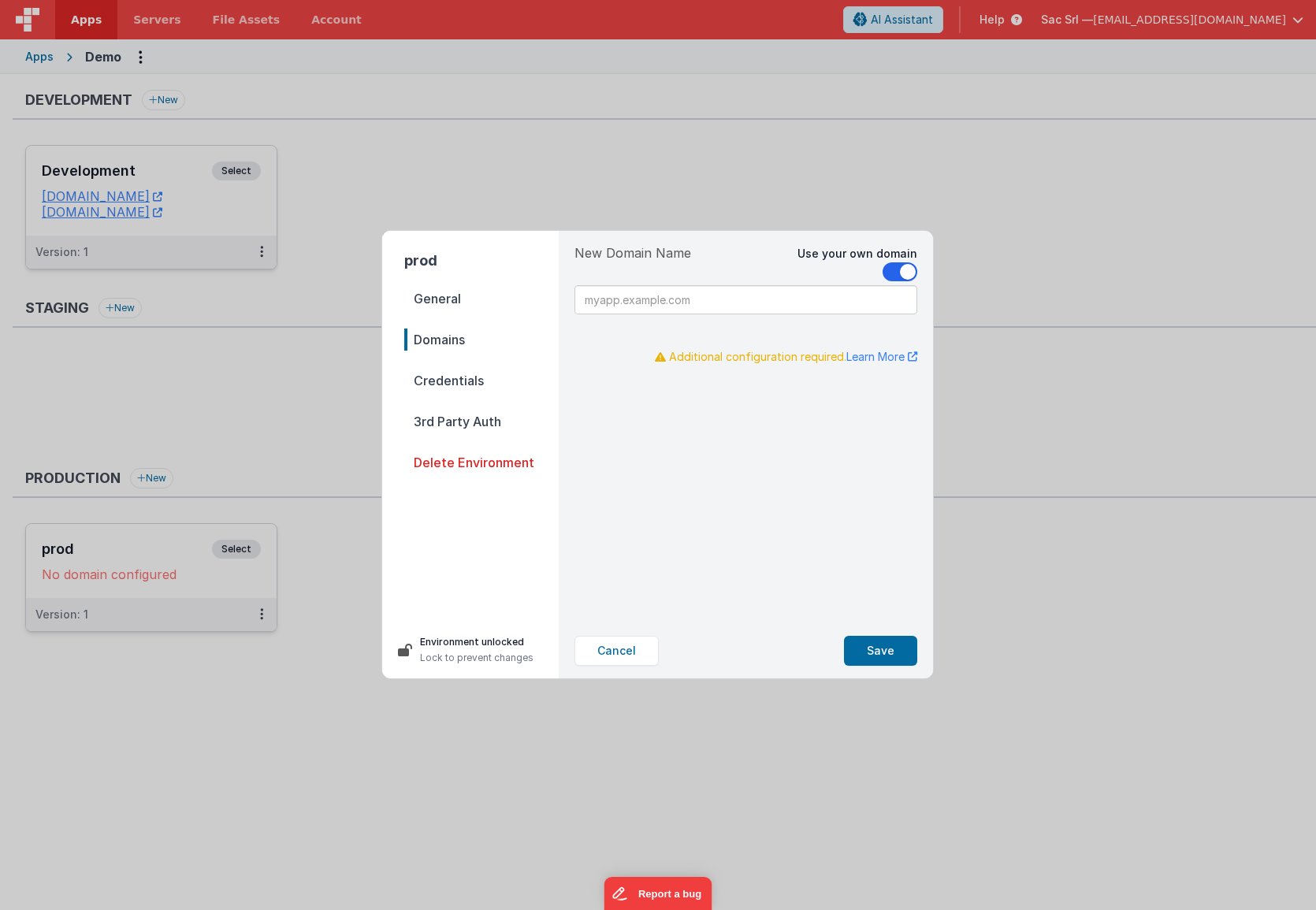
click at [790, 300] on input at bounding box center [746, 300] width 343 height 30
type input "[DOMAIN_NAME]"
click at [900, 653] on button "Save" at bounding box center [880, 650] width 73 height 30
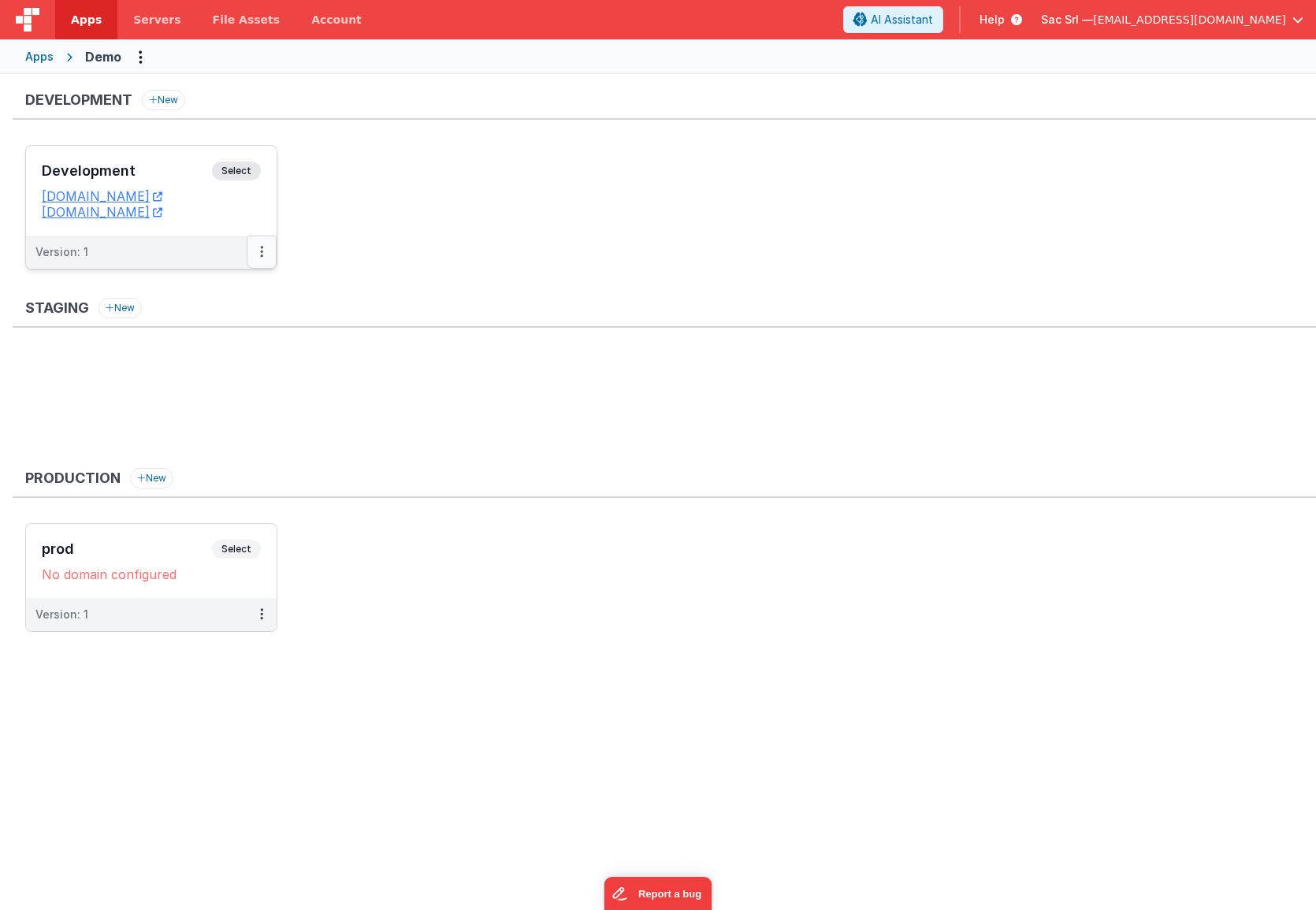
click at [263, 254] on button at bounding box center [261, 252] width 30 height 33
click at [220, 293] on link "Edit" at bounding box center [207, 287] width 138 height 29
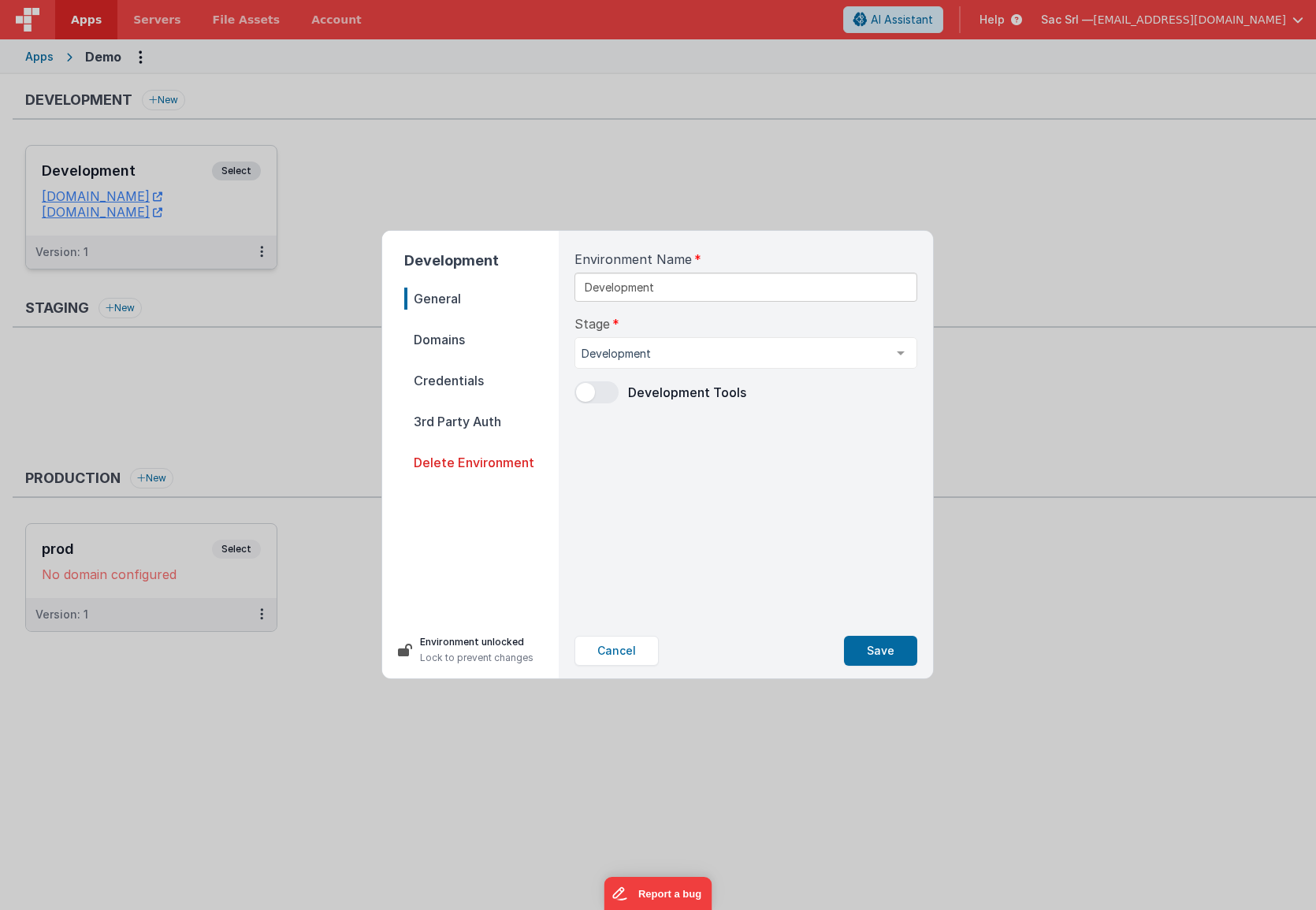
click at [468, 340] on span "Domains" at bounding box center [480, 339] width 154 height 22
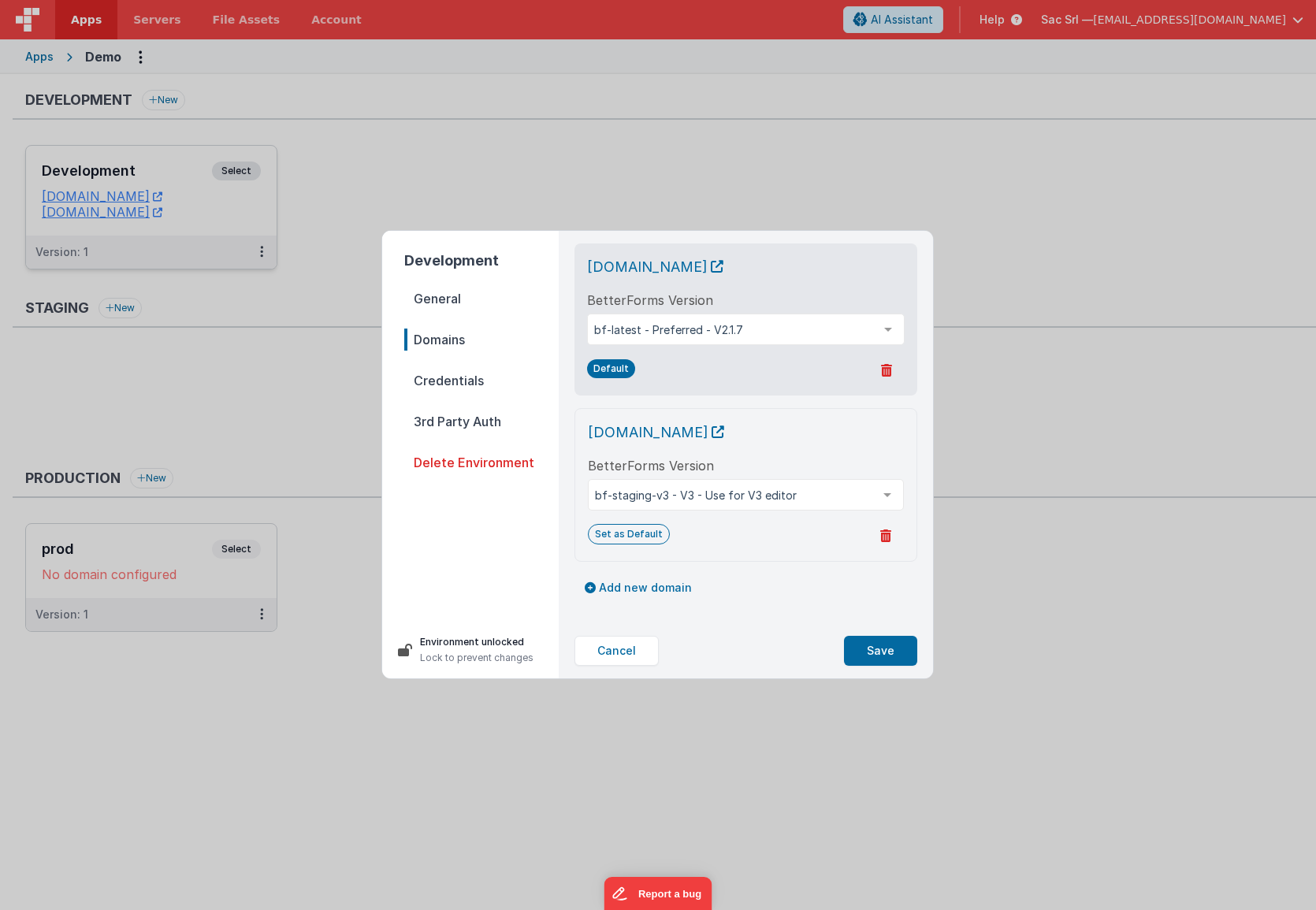
click at [717, 605] on div "[DOMAIN_NAME] BetterForms Version bf-latest - Preferred - V2.1.7 bf-latest - Pr…" at bounding box center [745, 426] width 368 height 392
click at [615, 645] on button "Cancel" at bounding box center [616, 650] width 84 height 30
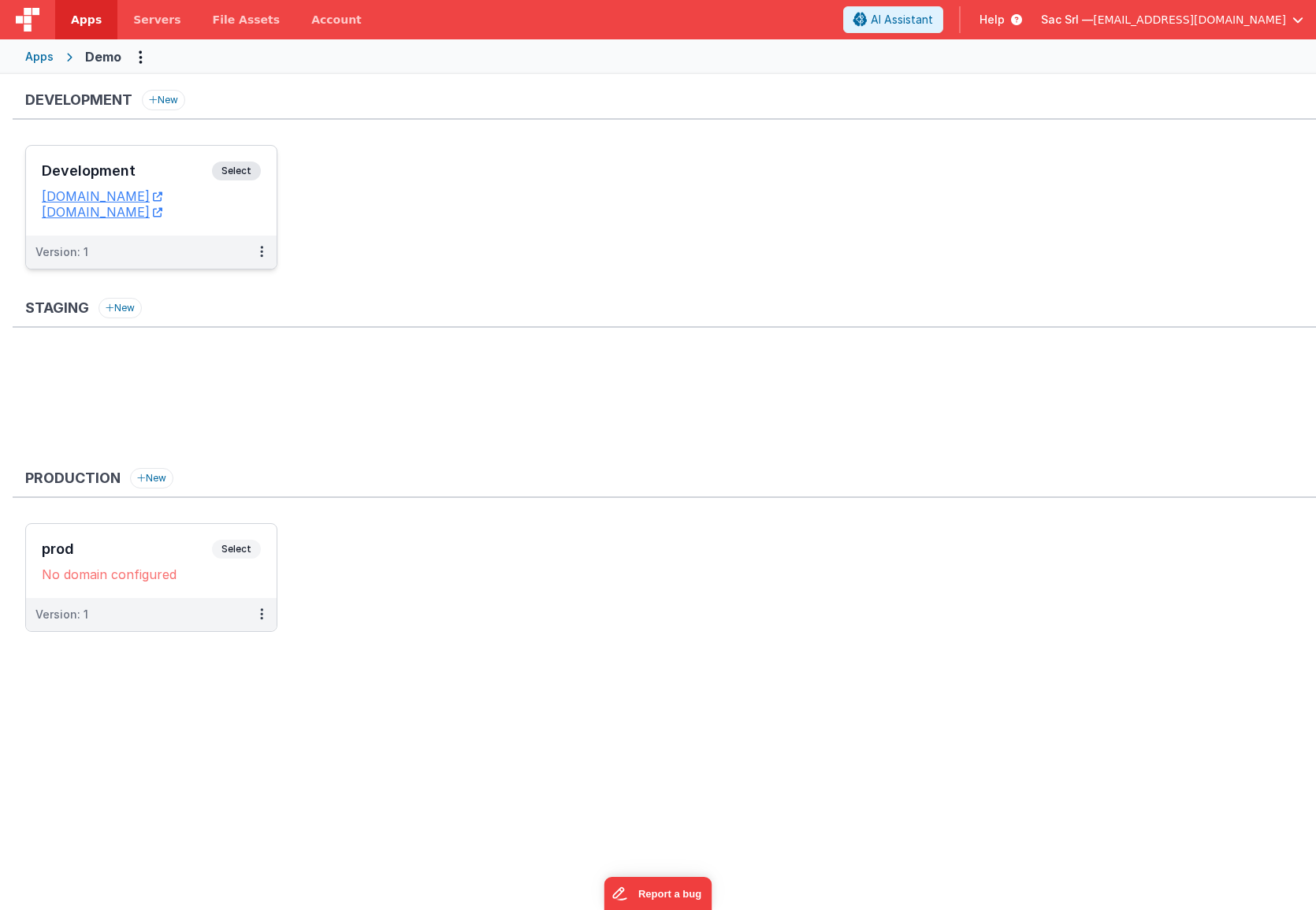
click at [600, 192] on ul "Development Select URLs [DOMAIN_NAME] [DOMAIN_NAME] Version: 1" at bounding box center [670, 215] width 1290 height 140
click at [162, 215] on link "[DOMAIN_NAME]" at bounding box center [101, 211] width 121 height 16
click at [155, 194] on link "[DOMAIN_NAME]" at bounding box center [101, 195] width 121 height 16
